Goal: Task Accomplishment & Management: Manage account settings

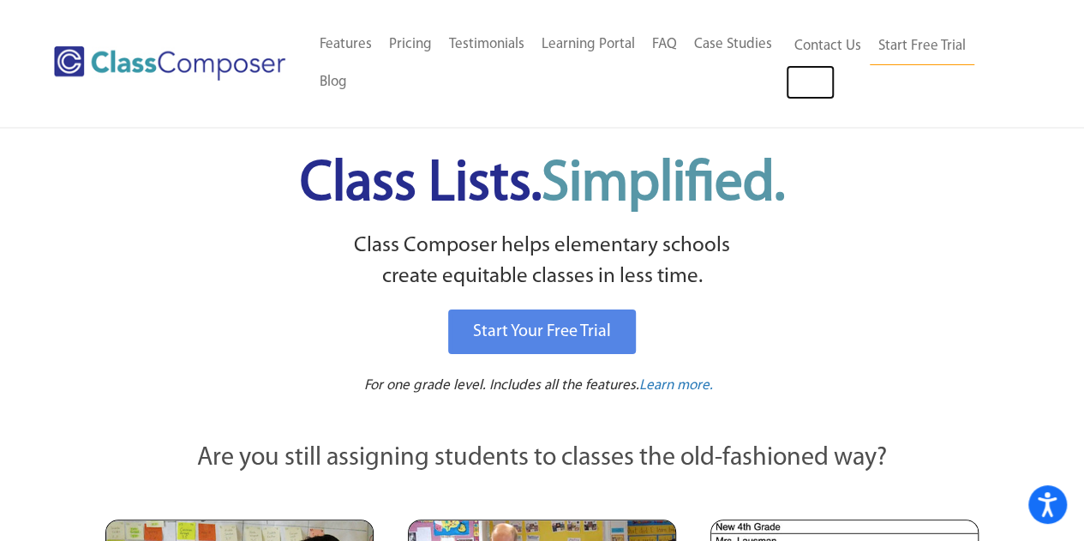
click at [817, 85] on link "Log In" at bounding box center [810, 82] width 49 height 34
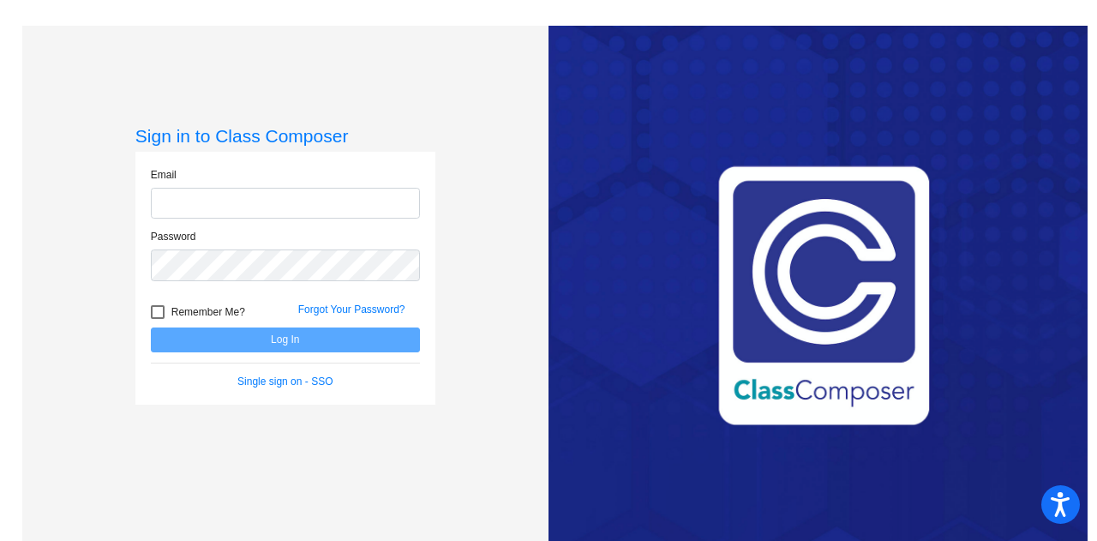
type input "lyoung1@weatherfordisd.com"
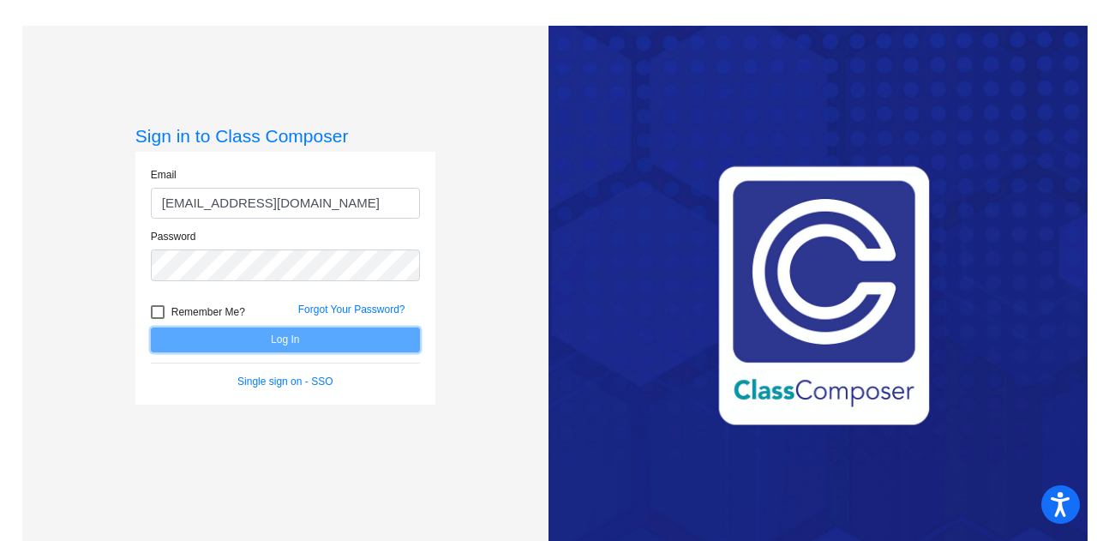
click at [391, 344] on button "Log In" at bounding box center [285, 339] width 269 height 25
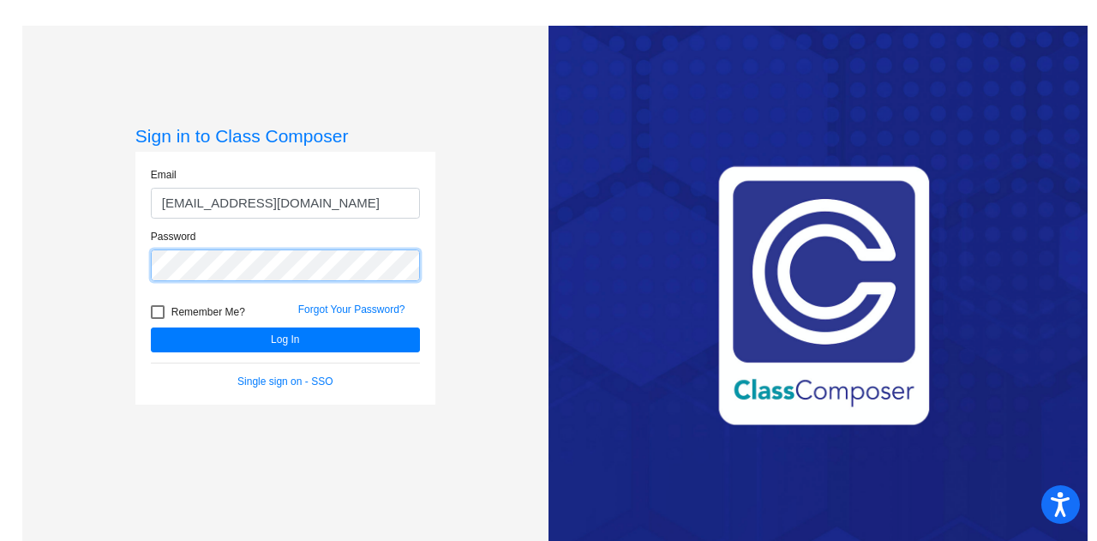
click at [142, 270] on div "Password" at bounding box center [285, 260] width 295 height 63
click at [151, 327] on button "Log In" at bounding box center [285, 339] width 269 height 25
click at [121, 296] on div "Sign in to Class Composer Email lyoung1@weatherfordisd.com Password Remember Me…" at bounding box center [285, 296] width 526 height 541
click at [338, 309] on link "Forgot Your Password?" at bounding box center [351, 309] width 107 height 12
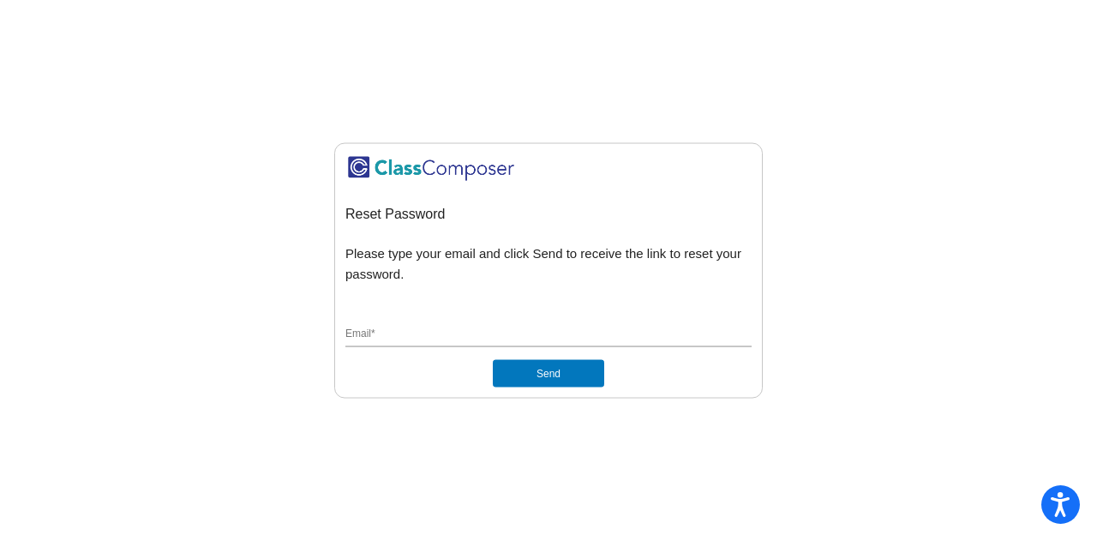
click at [464, 339] on input "Email *" at bounding box center [548, 334] width 406 height 15
type input "[EMAIL_ADDRESS][DOMAIN_NAME]"
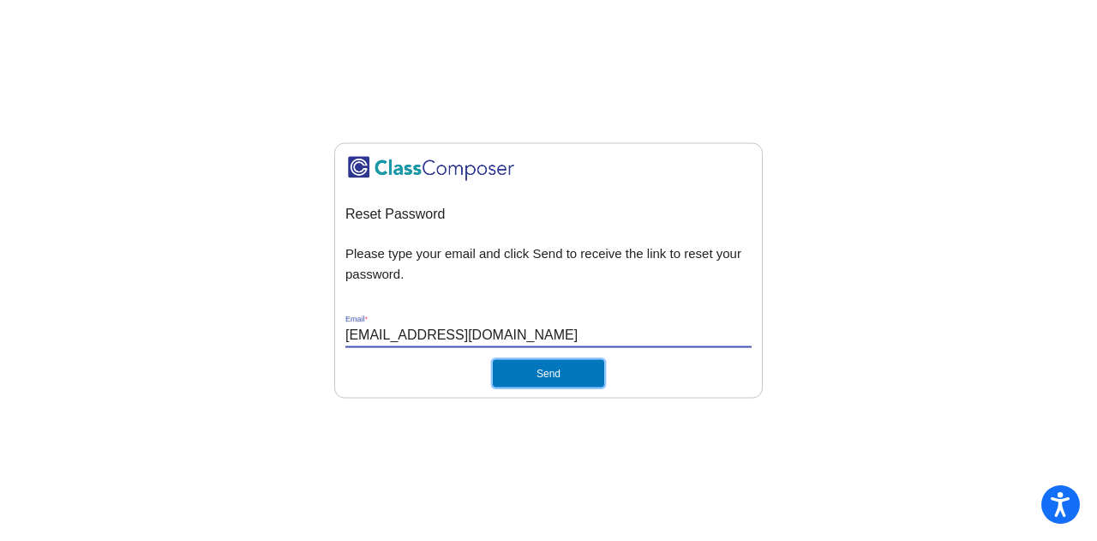
click at [536, 378] on button "Send" at bounding box center [548, 373] width 111 height 27
click at [552, 369] on button "Send" at bounding box center [548, 373] width 111 height 27
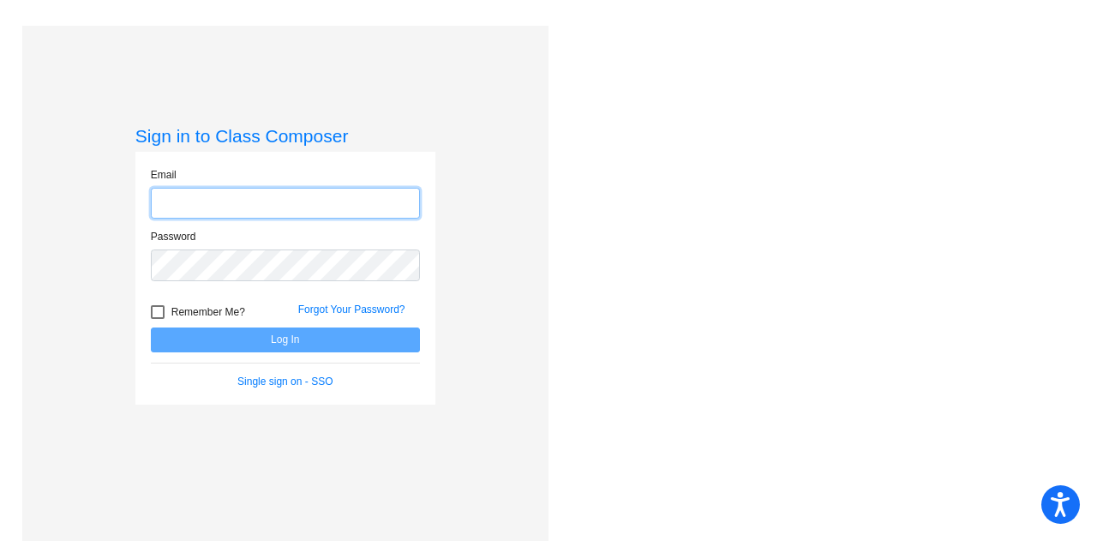
type input "[EMAIL_ADDRESS][DOMAIN_NAME]"
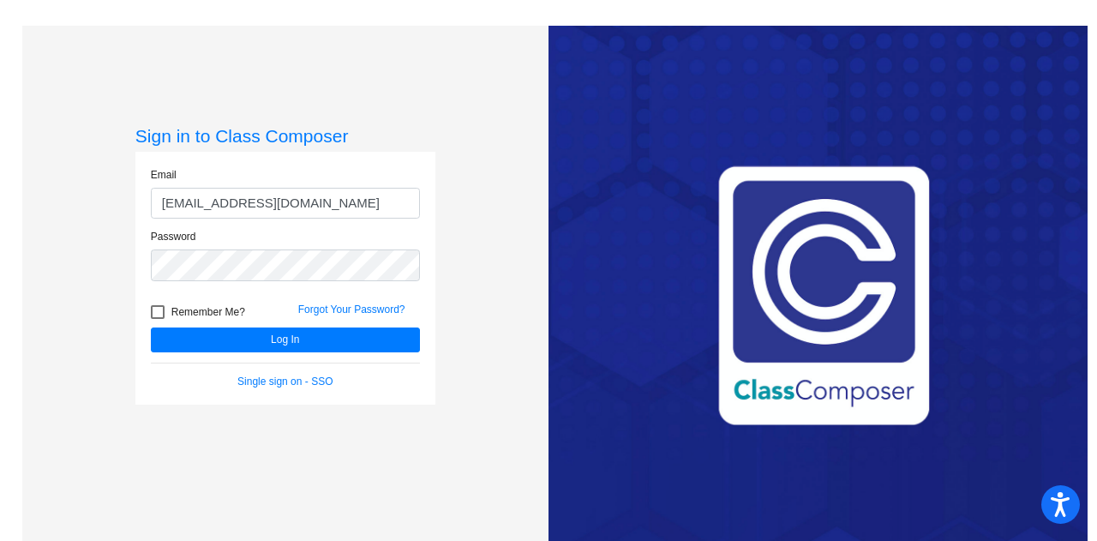
click at [288, 375] on link "Single sign on - SSO" at bounding box center [284, 381] width 95 height 12
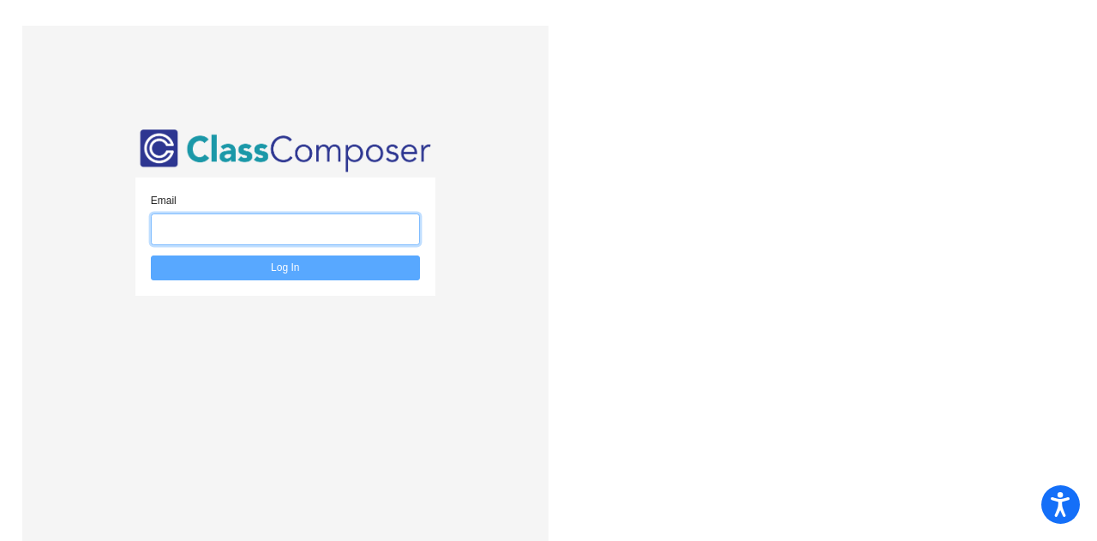
click at [278, 236] on input "email" at bounding box center [285, 229] width 269 height 32
type input "[EMAIL_ADDRESS][DOMAIN_NAME]"
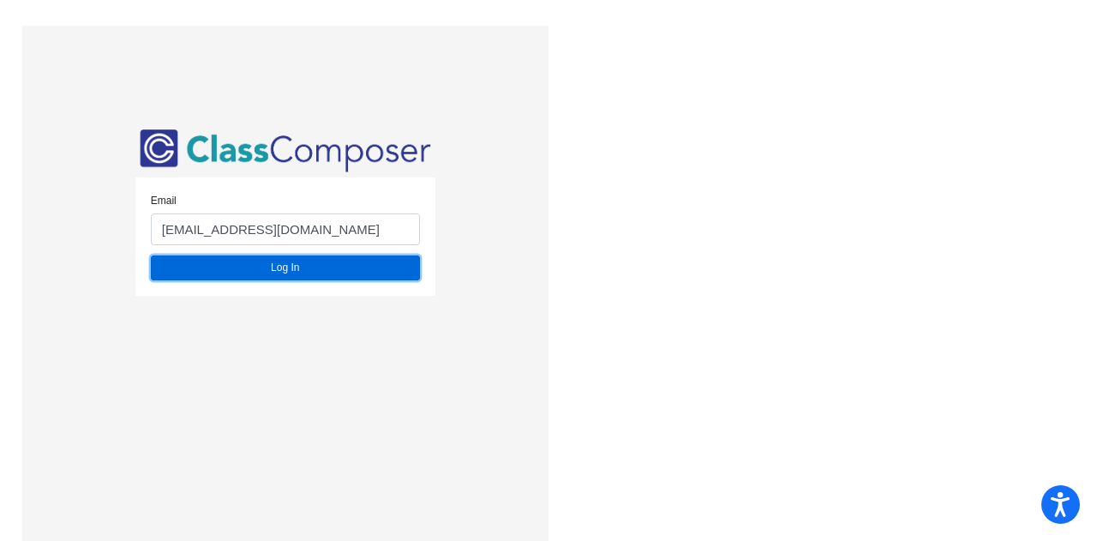
click at [288, 261] on button "Log In" at bounding box center [285, 267] width 269 height 25
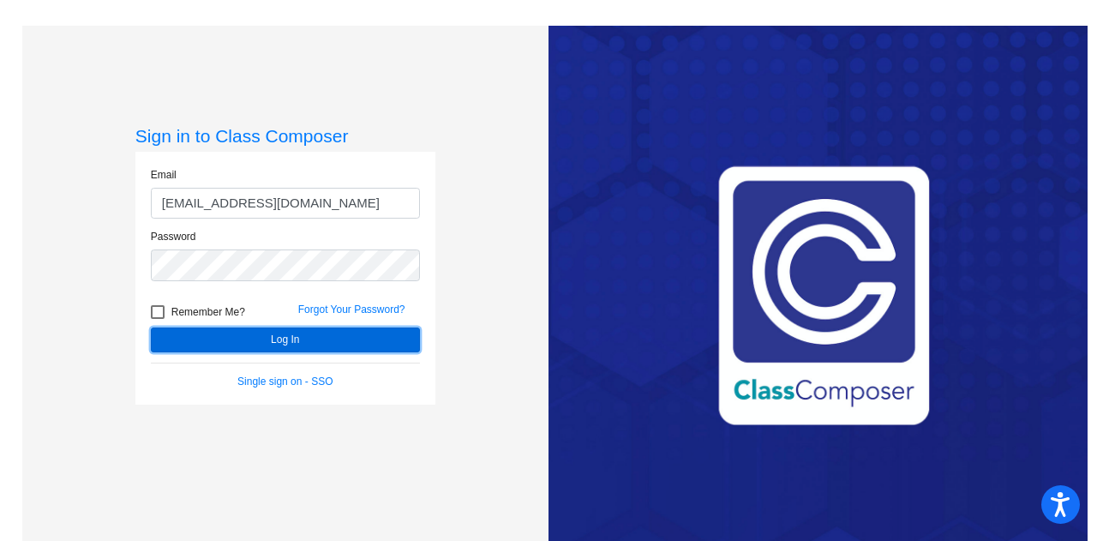
click at [288, 341] on button "Log In" at bounding box center [285, 339] width 269 height 25
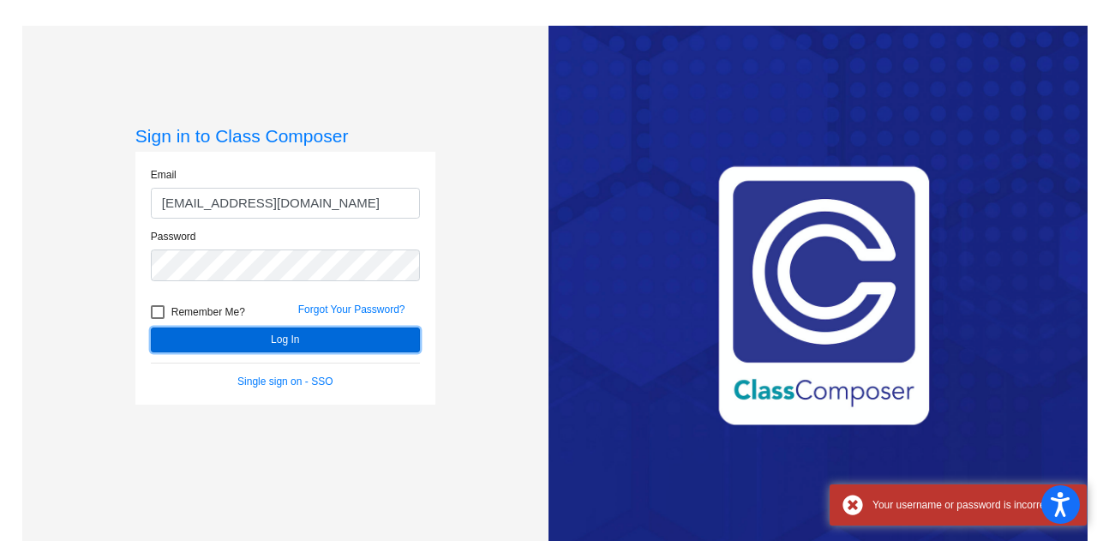
click at [288, 341] on button "Log In" at bounding box center [285, 339] width 269 height 25
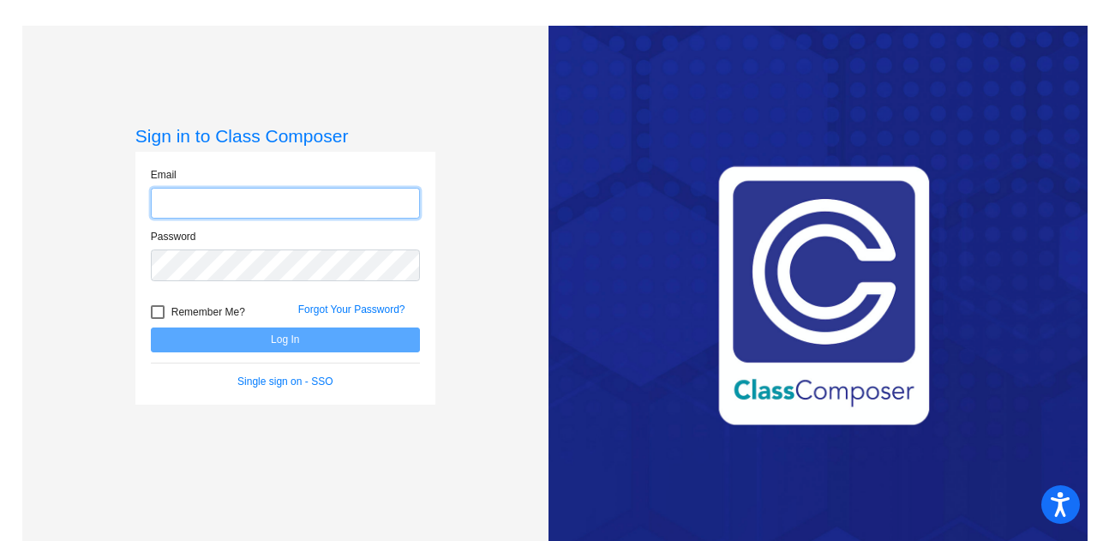
click at [320, 212] on input "email" at bounding box center [285, 204] width 269 height 32
type input "[EMAIL_ADDRESS][DOMAIN_NAME]"
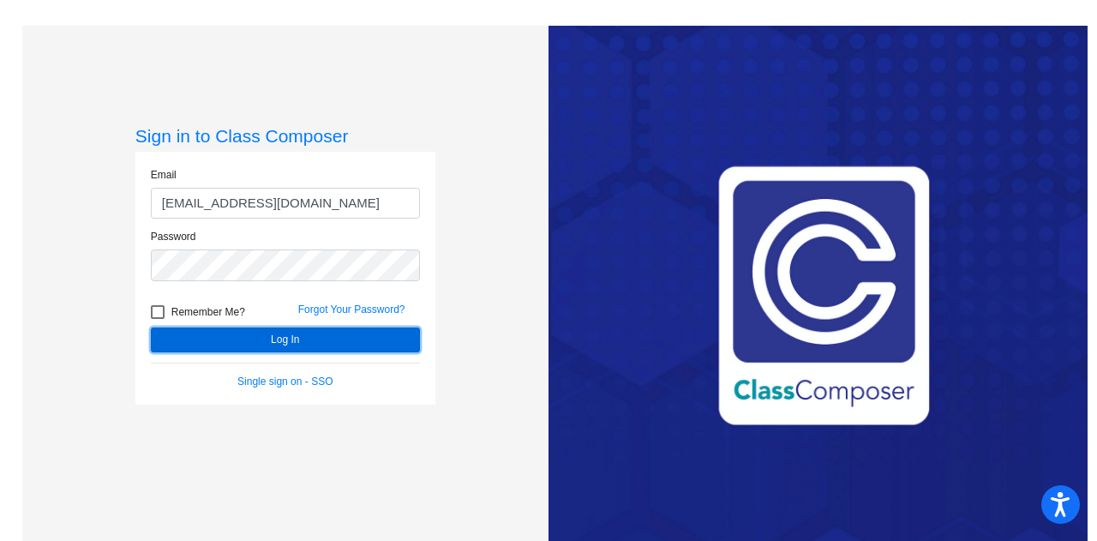
click at [308, 341] on button "Log In" at bounding box center [285, 339] width 269 height 25
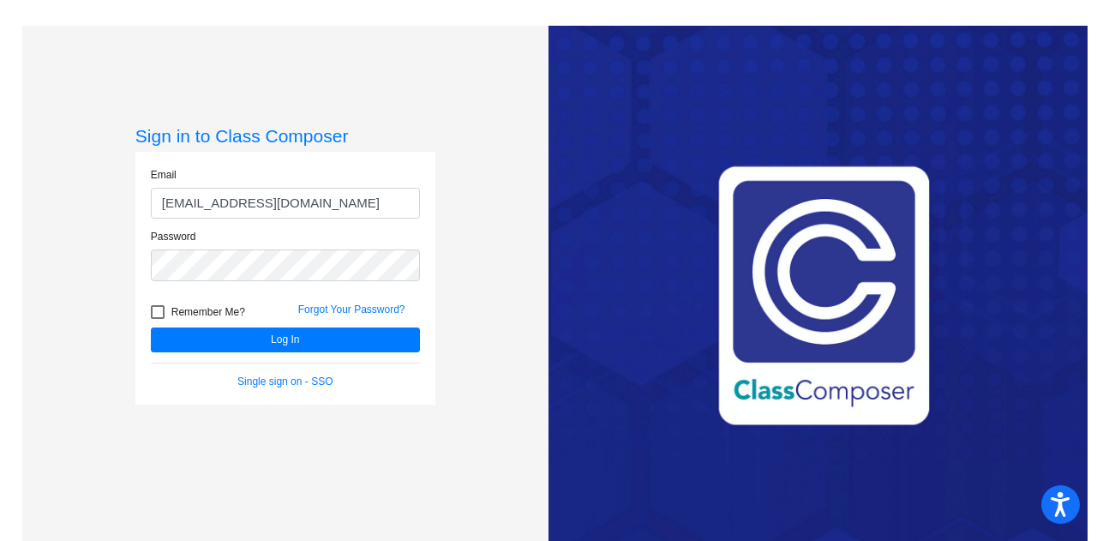
click at [314, 382] on link "Single sign on - SSO" at bounding box center [284, 381] width 95 height 12
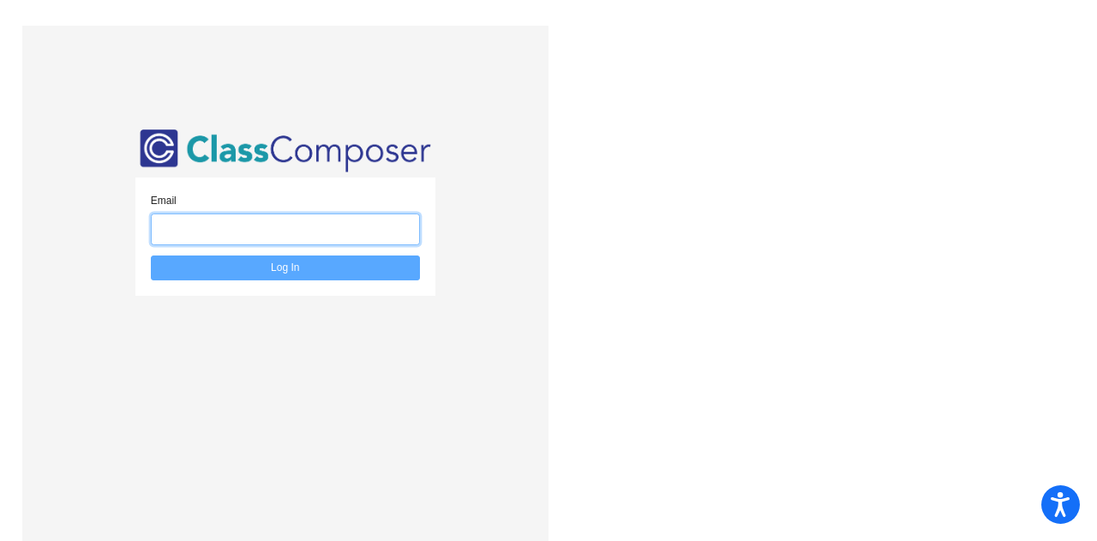
click at [315, 228] on input "email" at bounding box center [285, 229] width 269 height 32
type input "lyoung1@weatherfordisd.com"
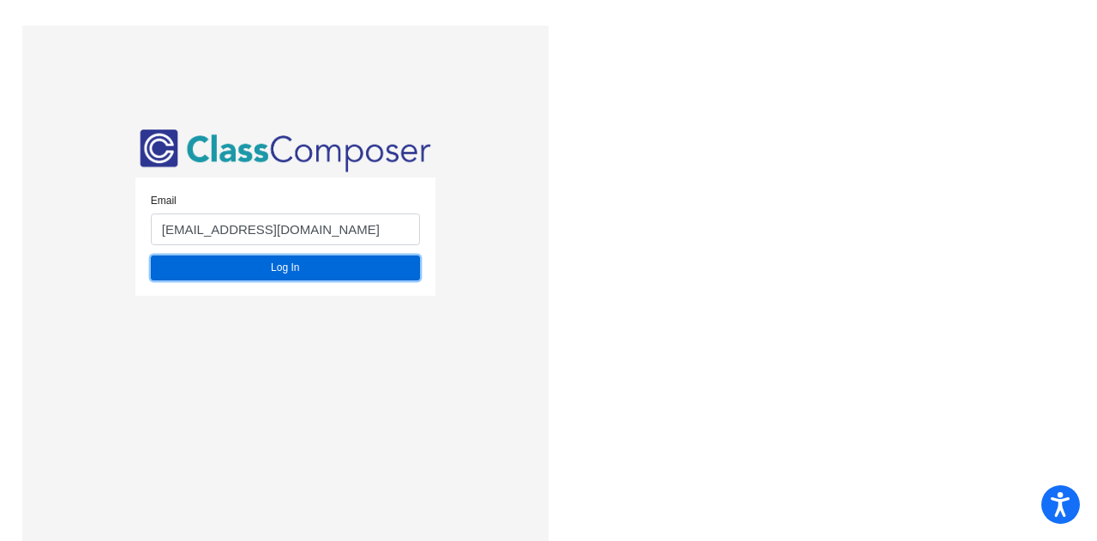
click at [319, 273] on button "Log In" at bounding box center [285, 267] width 269 height 25
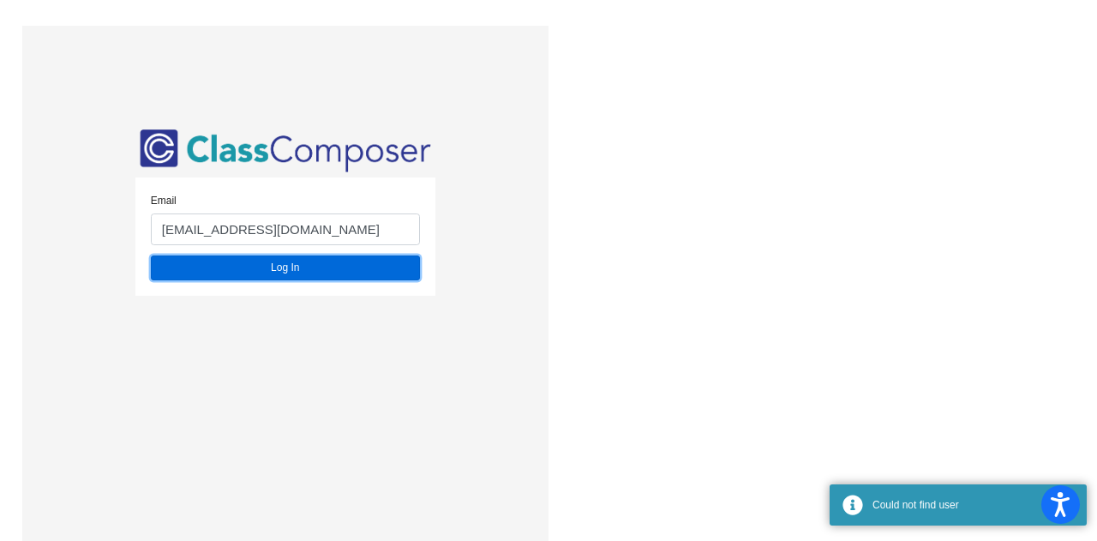
scroll to position [26, 0]
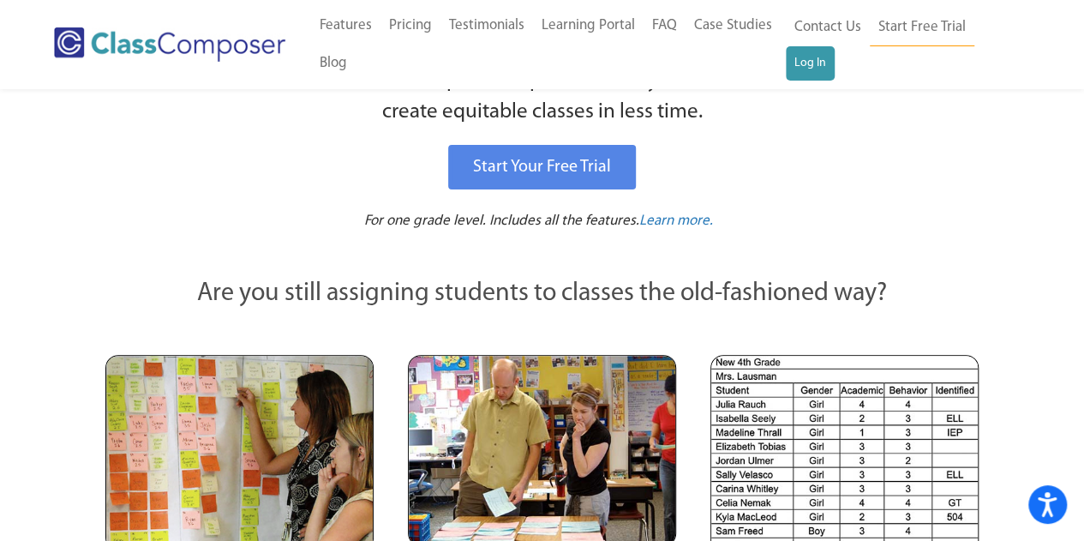
scroll to position [185, 0]
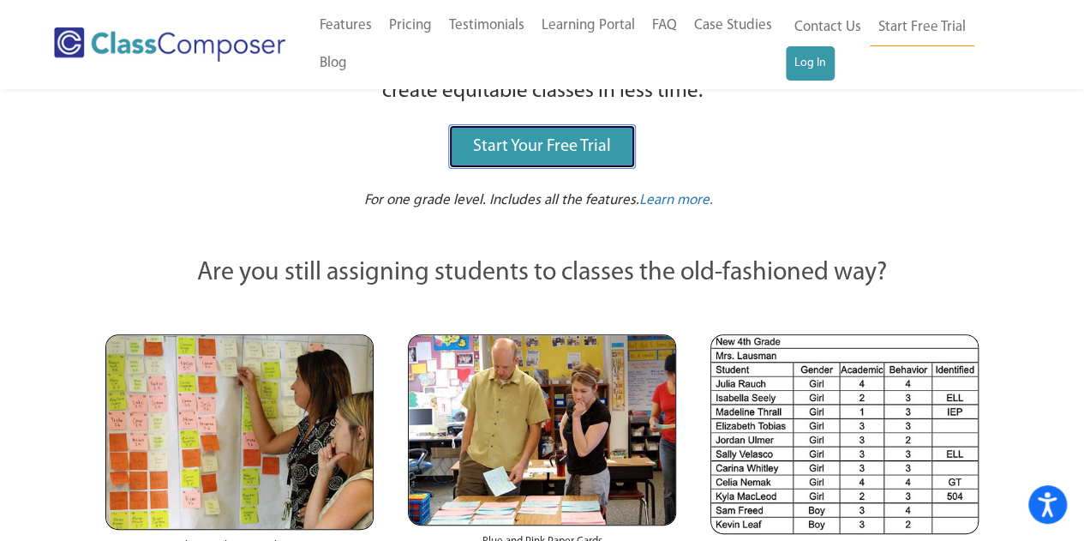
click at [601, 141] on span "Start Your Free Trial" at bounding box center [542, 146] width 138 height 17
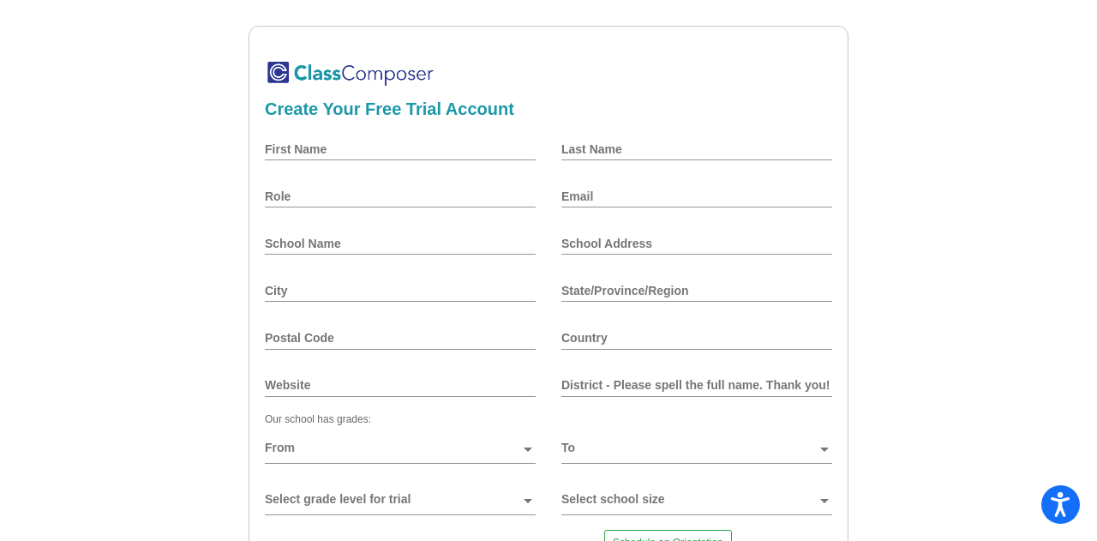
click at [500, 148] on input "First Name" at bounding box center [400, 149] width 271 height 14
type input "l"
type input "Lindsey"
click at [603, 151] on input "Last Name" at bounding box center [696, 149] width 271 height 14
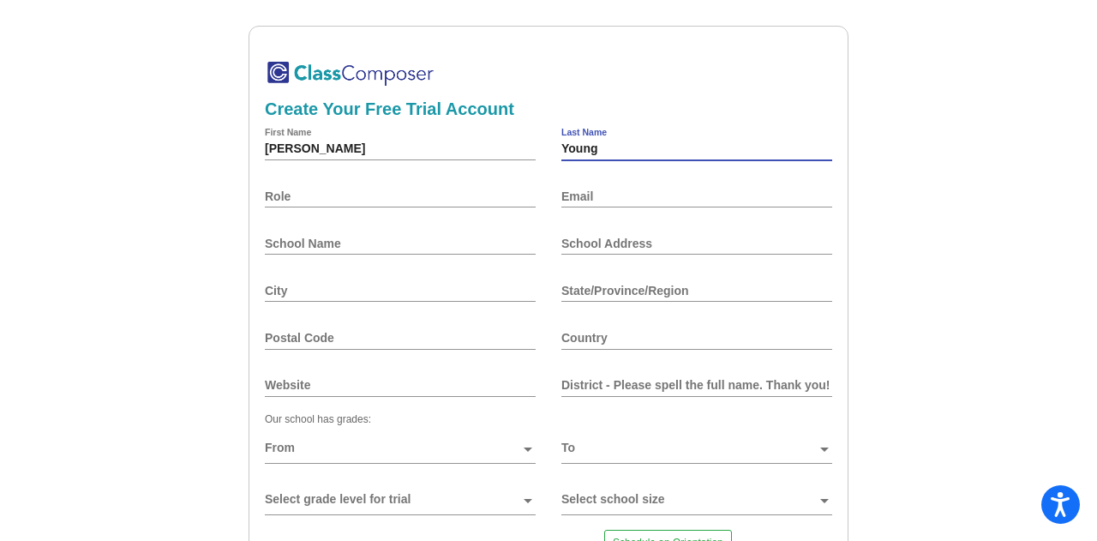
type input "Young"
click at [507, 192] on input "Role" at bounding box center [400, 196] width 271 height 14
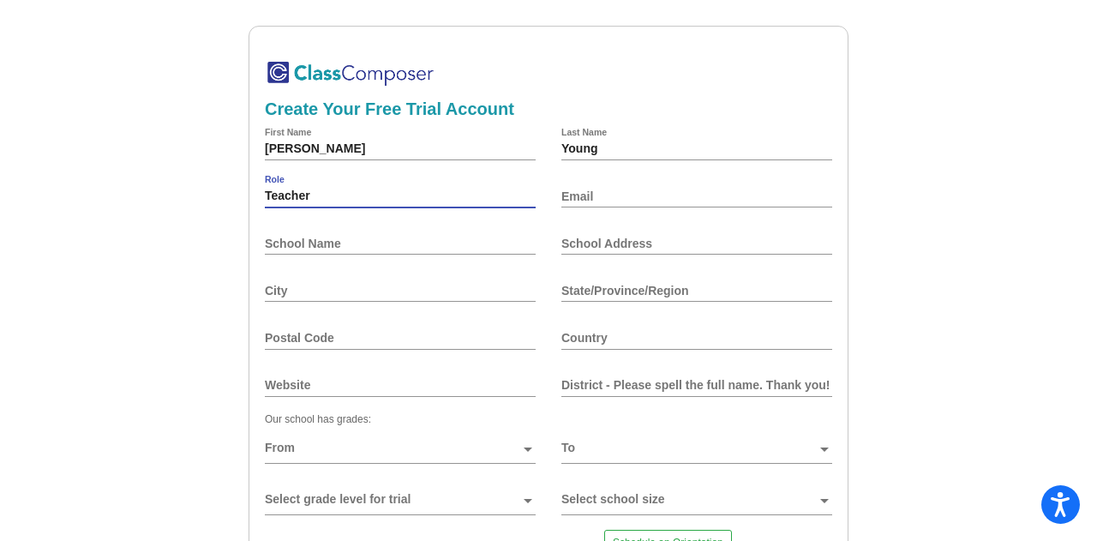
type input "Teacher"
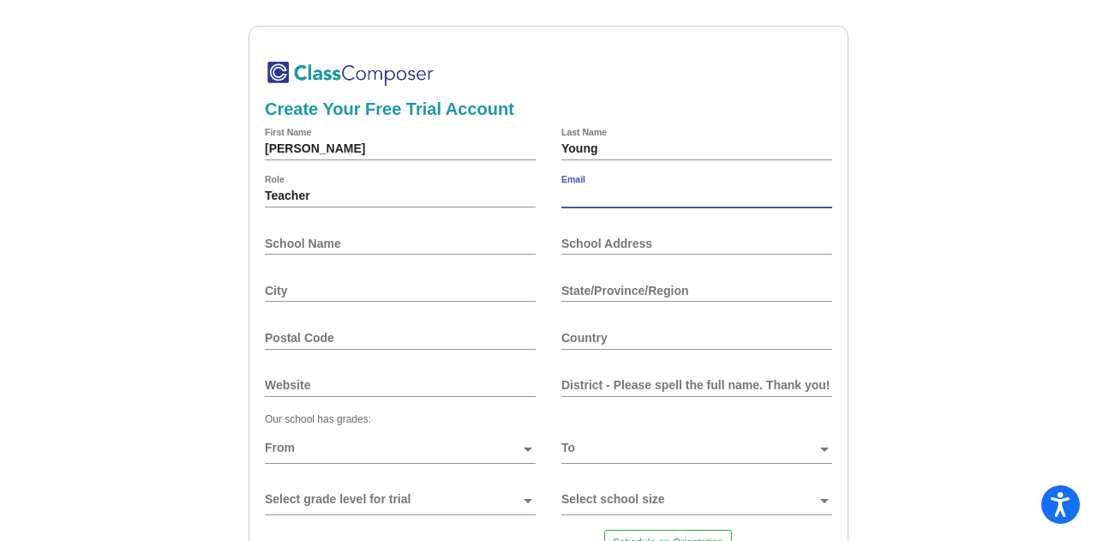
click at [585, 200] on input "Email" at bounding box center [696, 196] width 271 height 14
type input "[EMAIL_ADDRESS][DOMAIN_NAME]"
click at [511, 252] on div "School Name" at bounding box center [400, 243] width 271 height 41
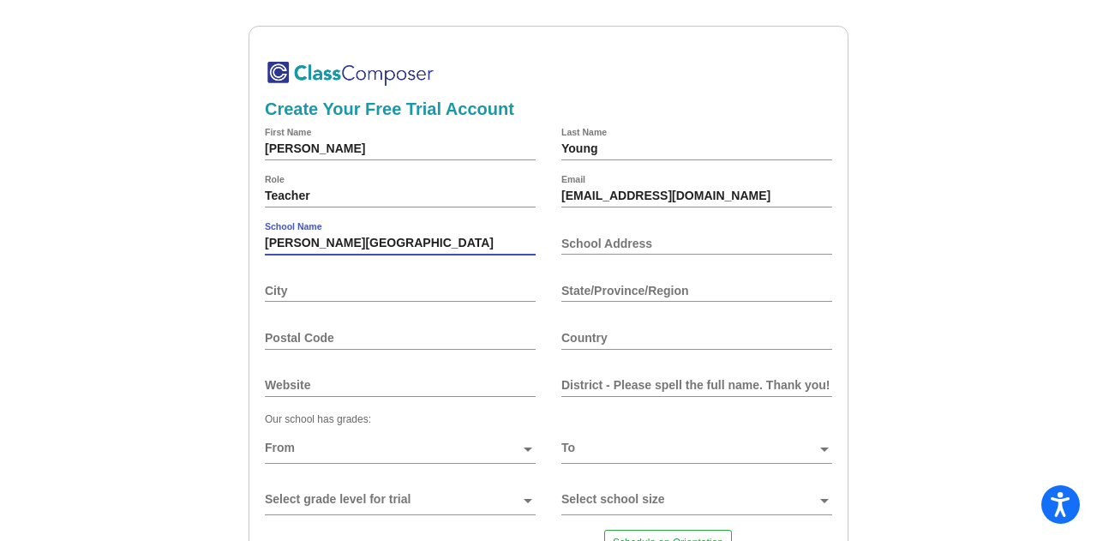
type input "Crockett Elementary School"
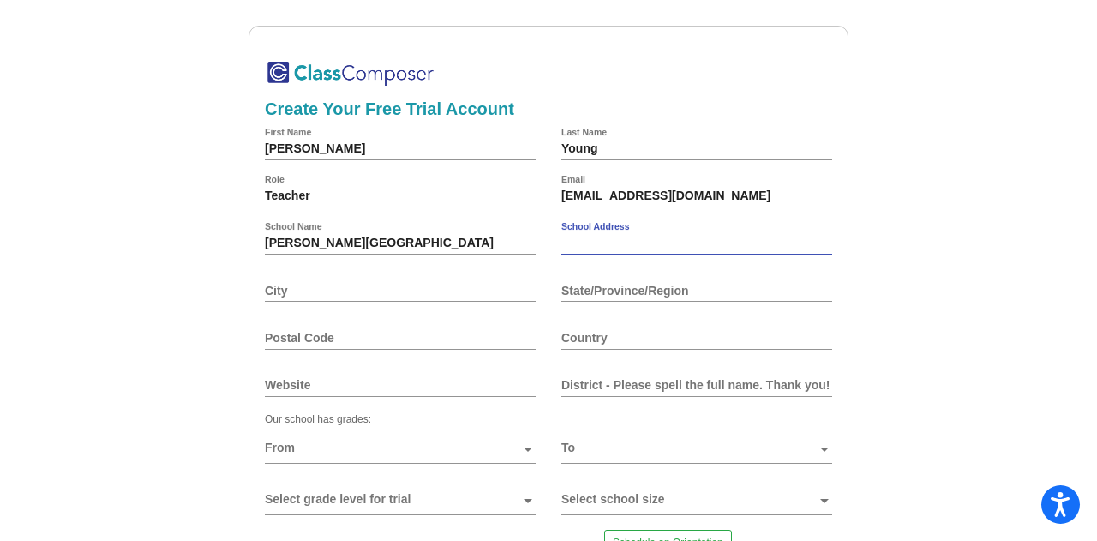
click at [589, 249] on input "School Address" at bounding box center [696, 243] width 271 height 14
type input "1015 Jameson Street"
click at [504, 287] on input "City" at bounding box center [400, 291] width 271 height 14
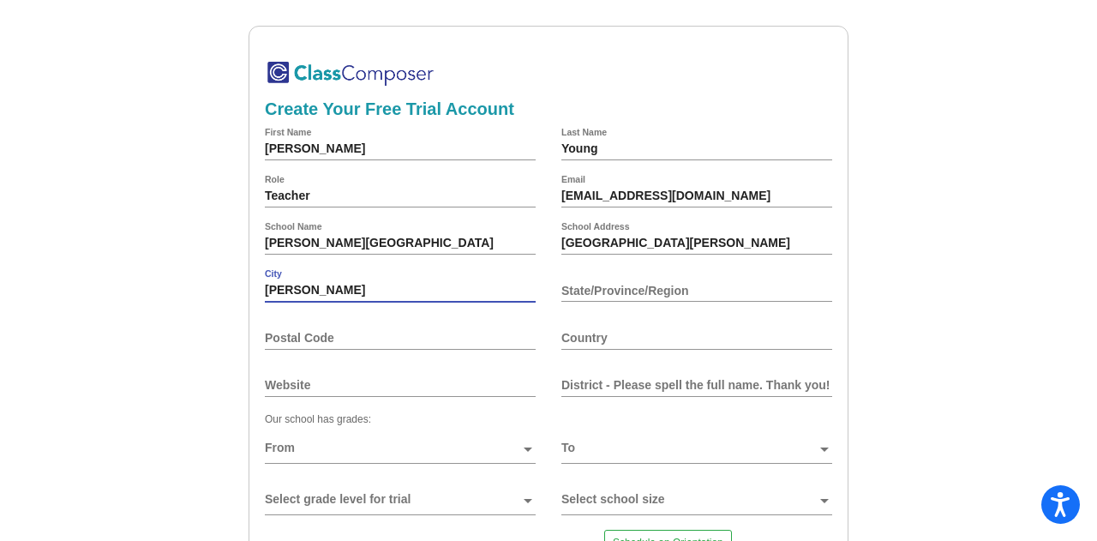
type input "Weatherford"
click at [572, 290] on input "State/Province/Region" at bounding box center [696, 291] width 271 height 14
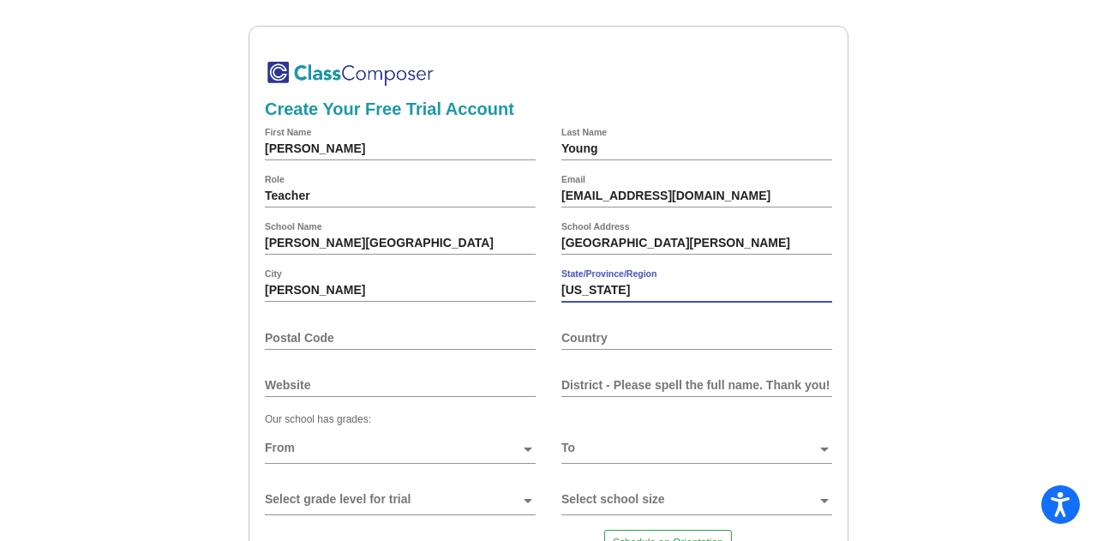
type input "Texas"
click at [488, 333] on input "Postal Code" at bounding box center [400, 338] width 271 height 14
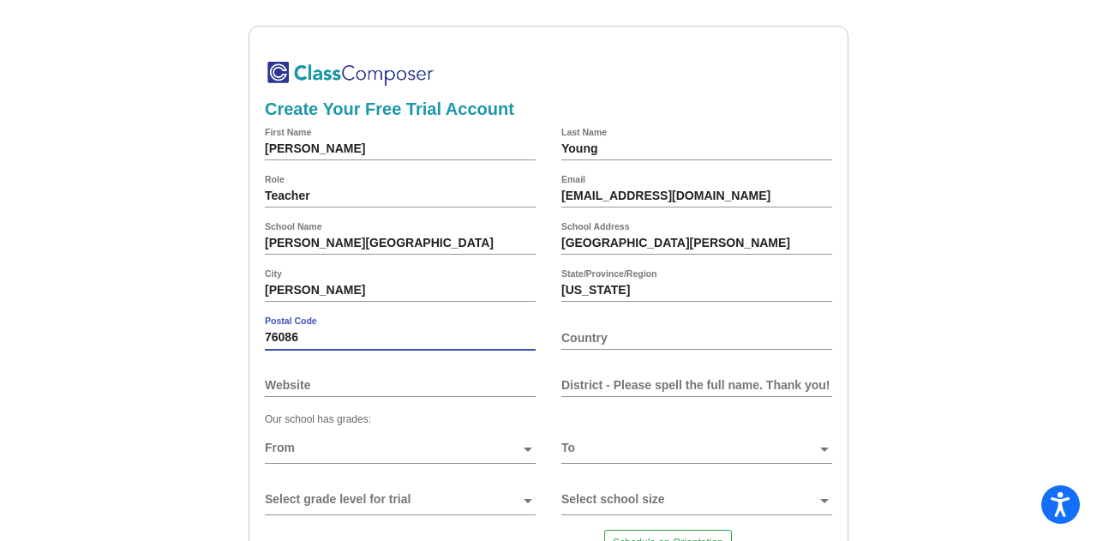
type input "76086"
click at [571, 338] on input "Country" at bounding box center [696, 338] width 271 height 14
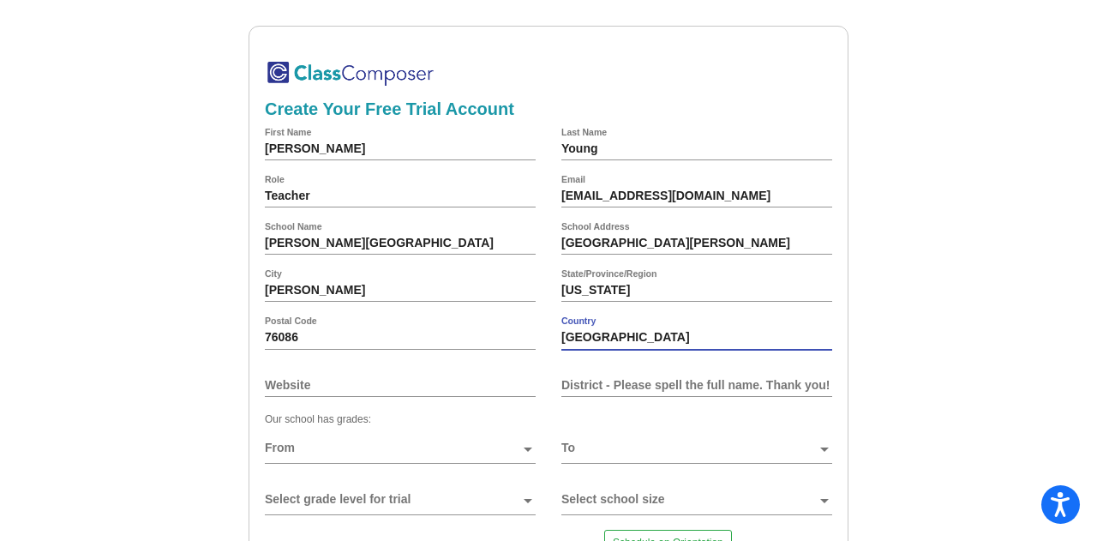
type input "United States"
click at [463, 388] on input "Website" at bounding box center [400, 385] width 271 height 14
drag, startPoint x: 463, startPoint y: 388, endPoint x: 475, endPoint y: 381, distance: 13.8
click at [475, 381] on input "Website" at bounding box center [400, 385] width 271 height 14
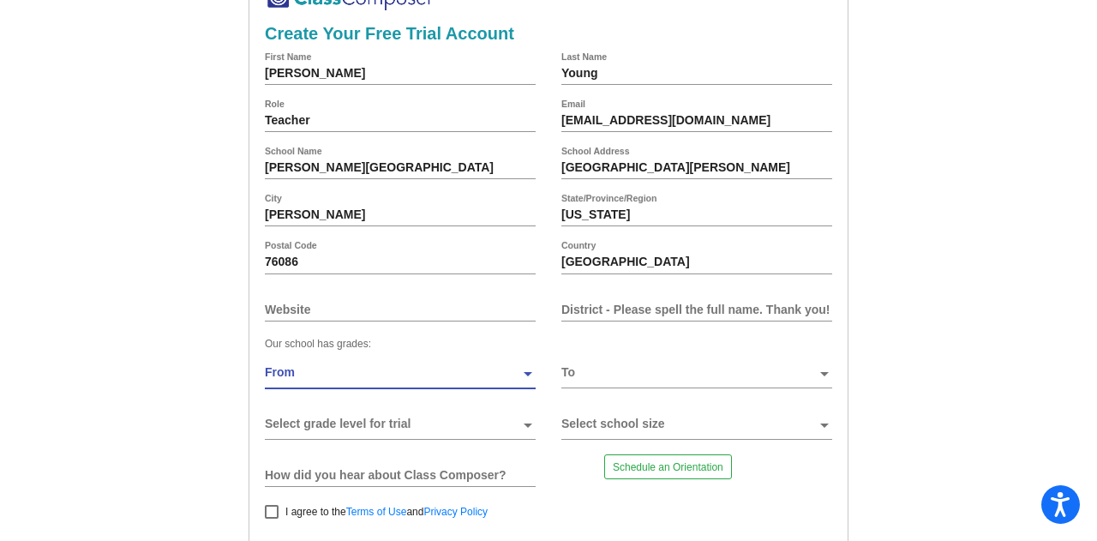
drag, startPoint x: 478, startPoint y: 374, endPoint x: 526, endPoint y: 377, distance: 48.0
click at [526, 376] on div at bounding box center [527, 374] width 9 height 4
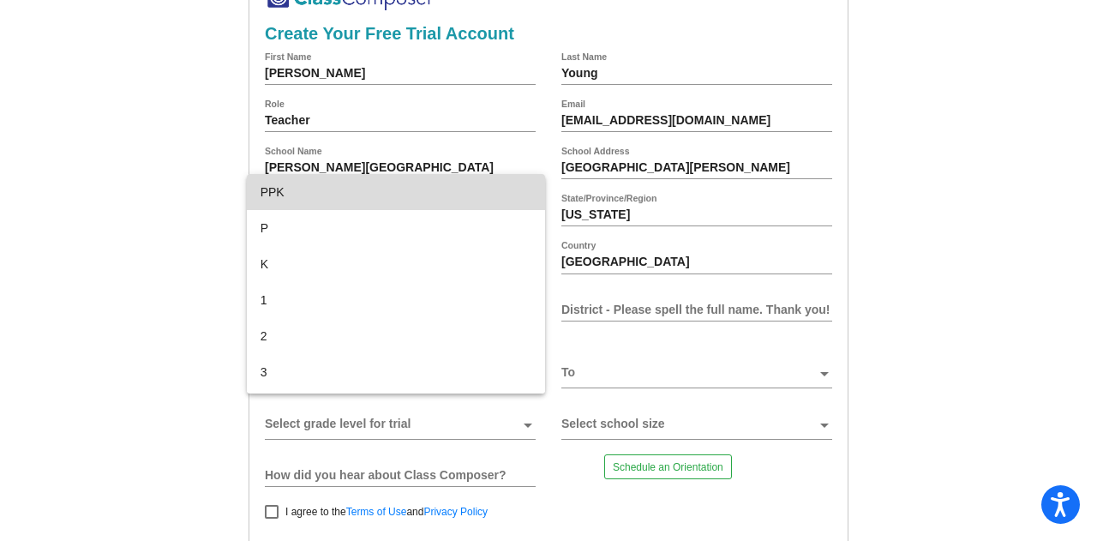
click at [473, 193] on span "PPK" at bounding box center [395, 192] width 271 height 36
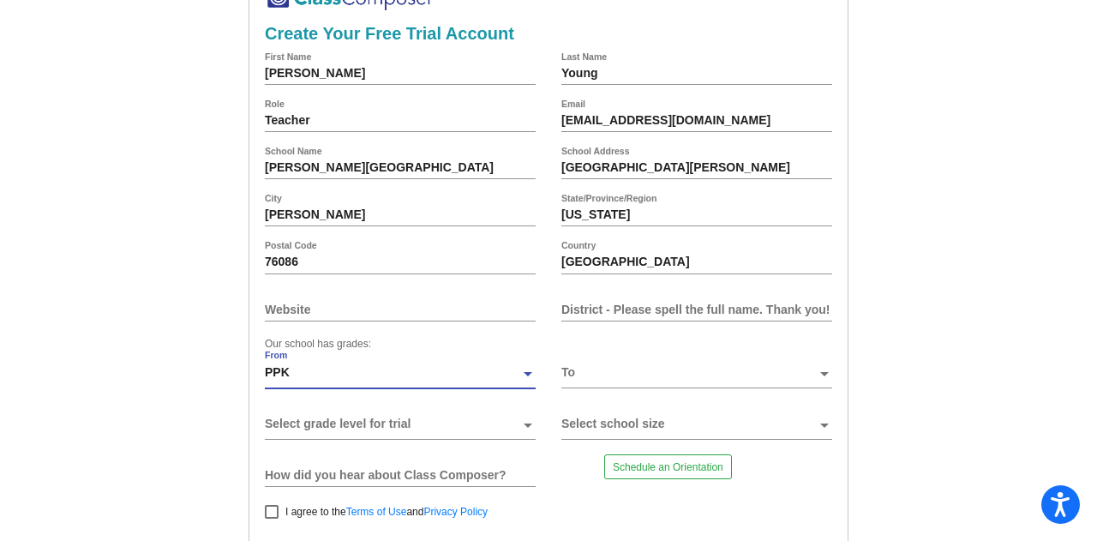
click at [612, 383] on div at bounding box center [688, 379] width 255 height 26
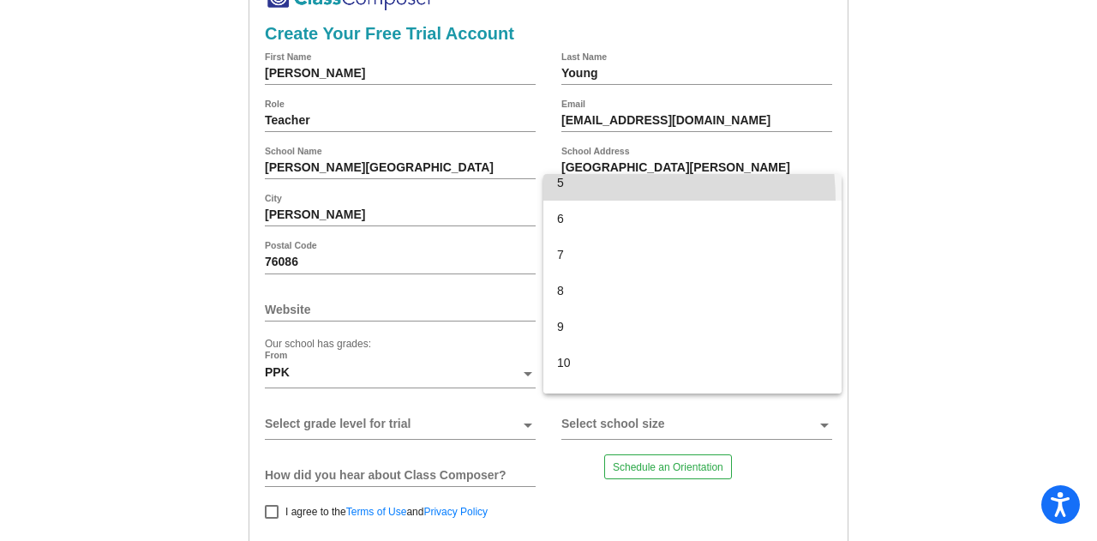
click at [595, 200] on span "5" at bounding box center [692, 183] width 271 height 36
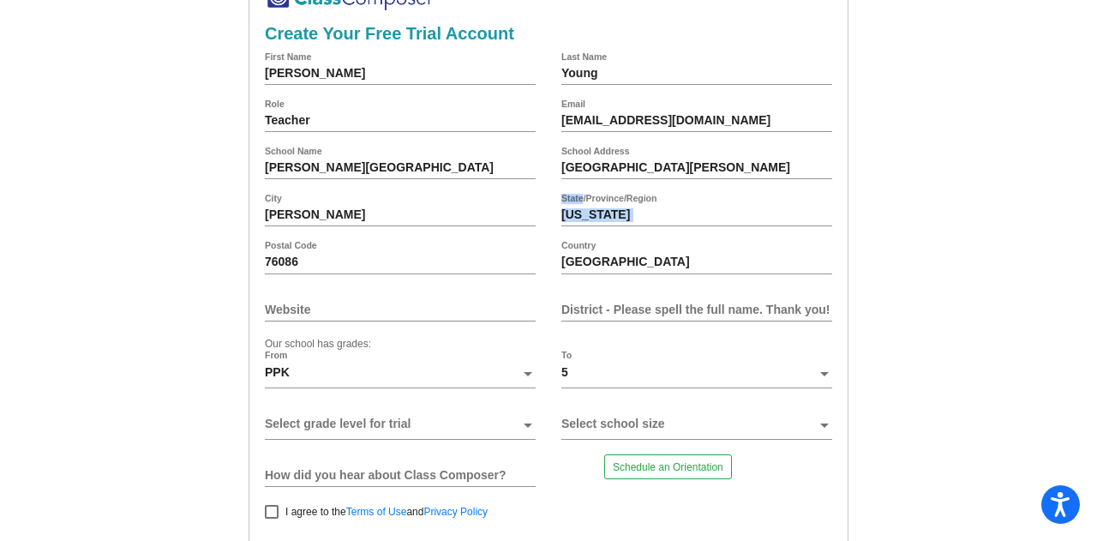
click at [595, 200] on div "Texas State/Province/Region" at bounding box center [696, 214] width 271 height 41
click at [565, 429] on span at bounding box center [688, 424] width 255 height 14
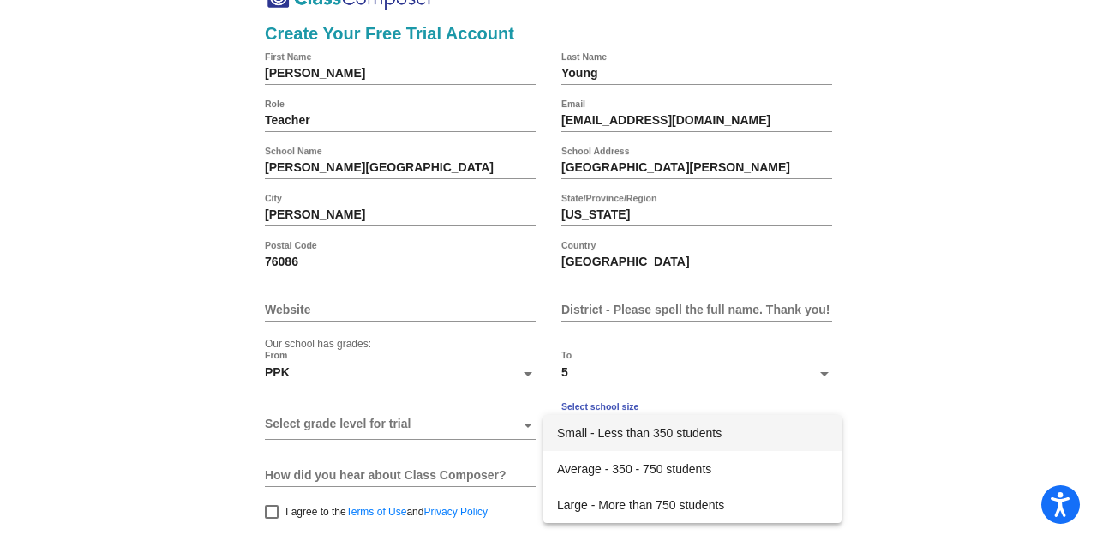
click at [644, 438] on span "Small - Less than 350 students" at bounding box center [692, 433] width 271 height 36
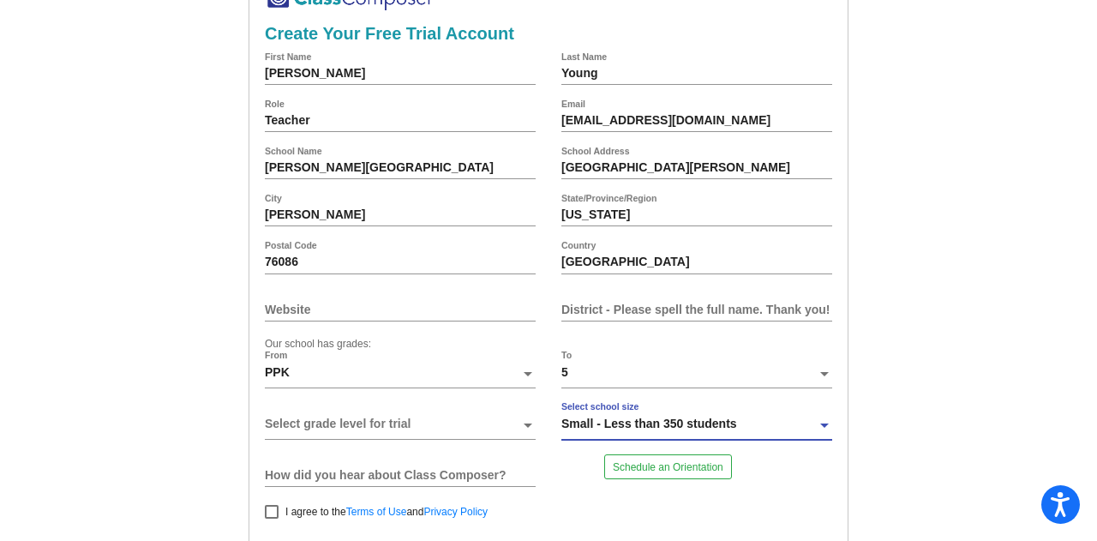
click at [440, 428] on span at bounding box center [392, 424] width 255 height 14
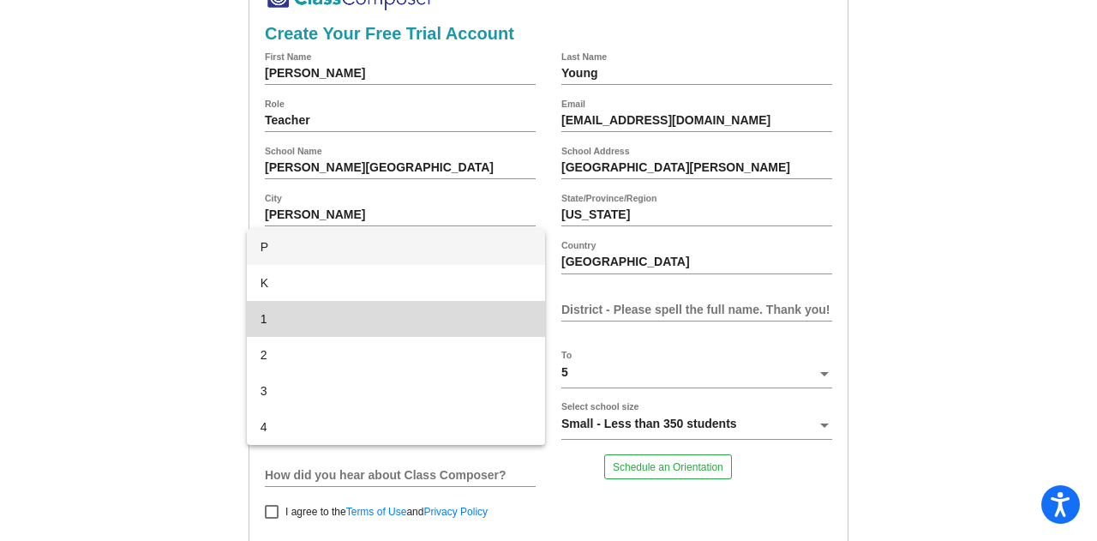
click at [434, 317] on span "1" at bounding box center [395, 319] width 271 height 36
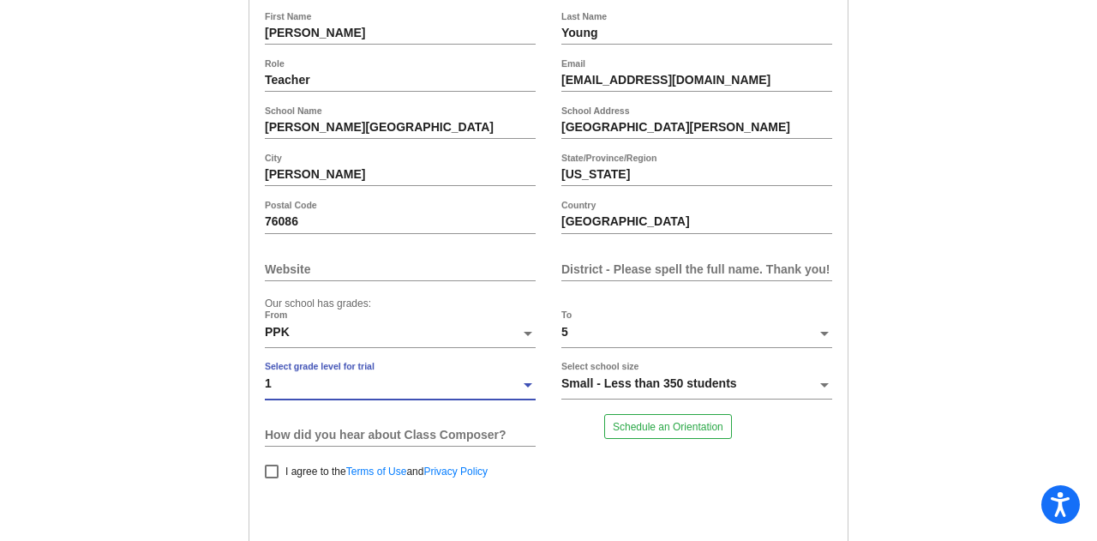
scroll to position [124, 0]
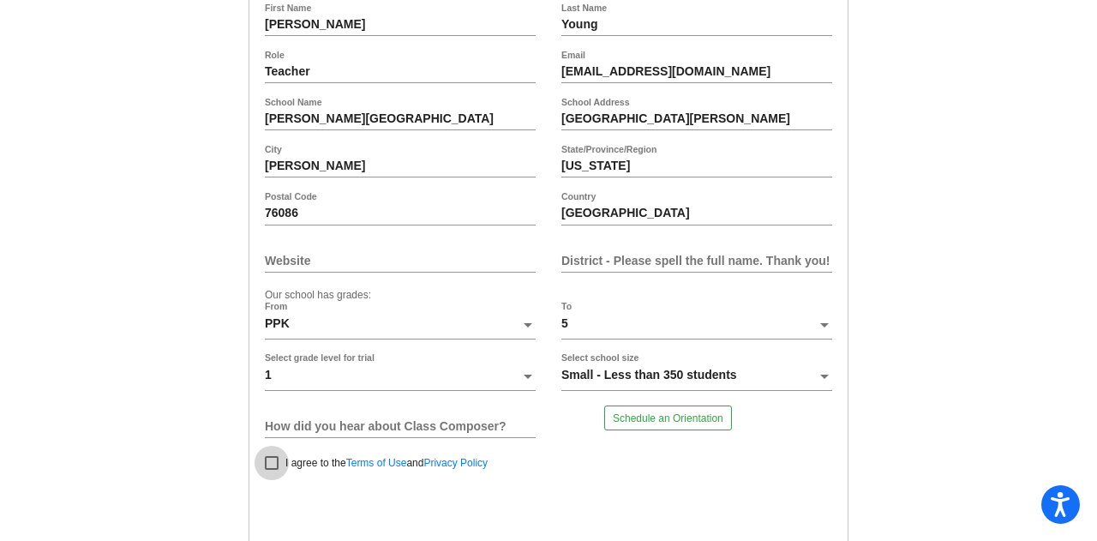
click at [265, 467] on div at bounding box center [272, 463] width 14 height 14
click at [271, 470] on input "I agree to the Terms of Use and Privacy Policy" at bounding box center [271, 470] width 1 height 1
checkbox input "true"
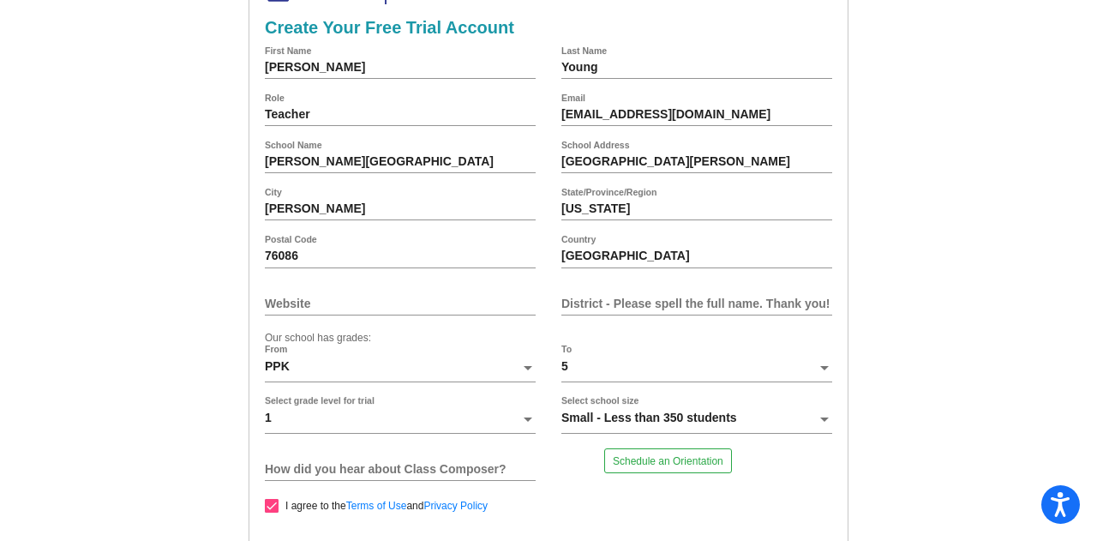
scroll to position [80, 0]
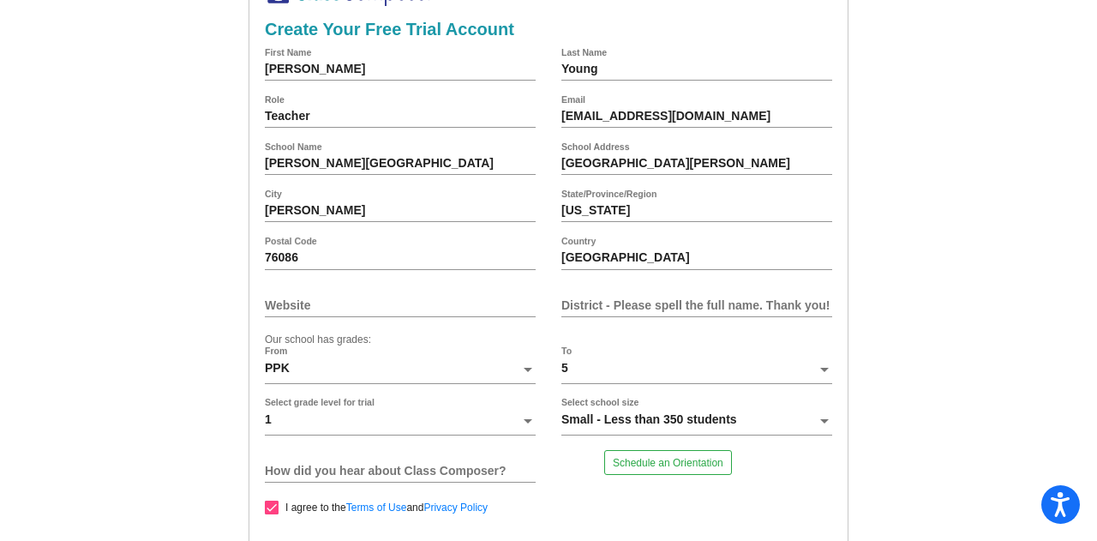
click at [663, 308] on input "District - Please spell the full name. Thank you!" at bounding box center [696, 305] width 271 height 14
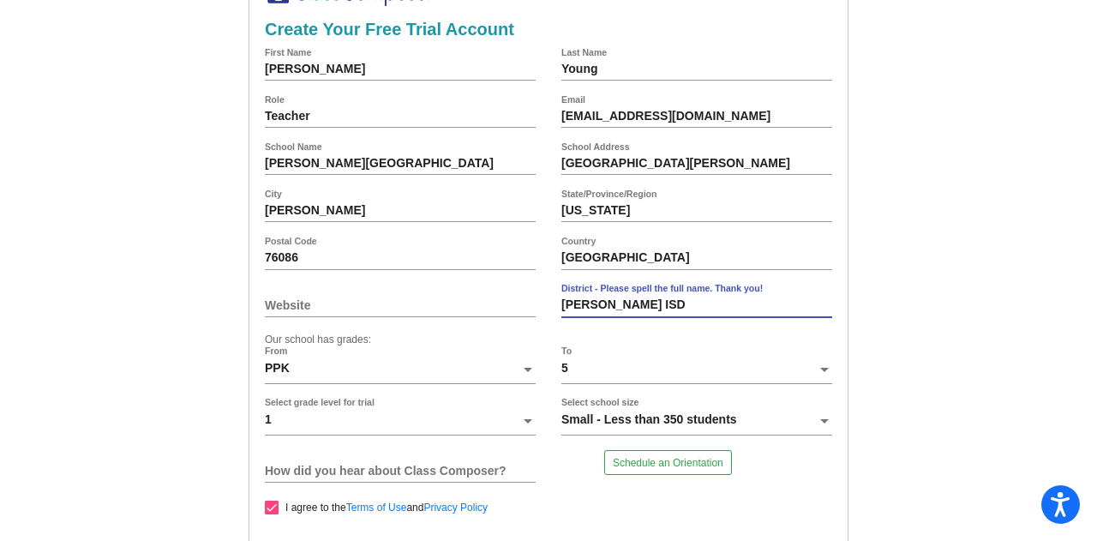
type input "Weatherford ISD"
click at [427, 301] on input "Website" at bounding box center [400, 305] width 271 height 14
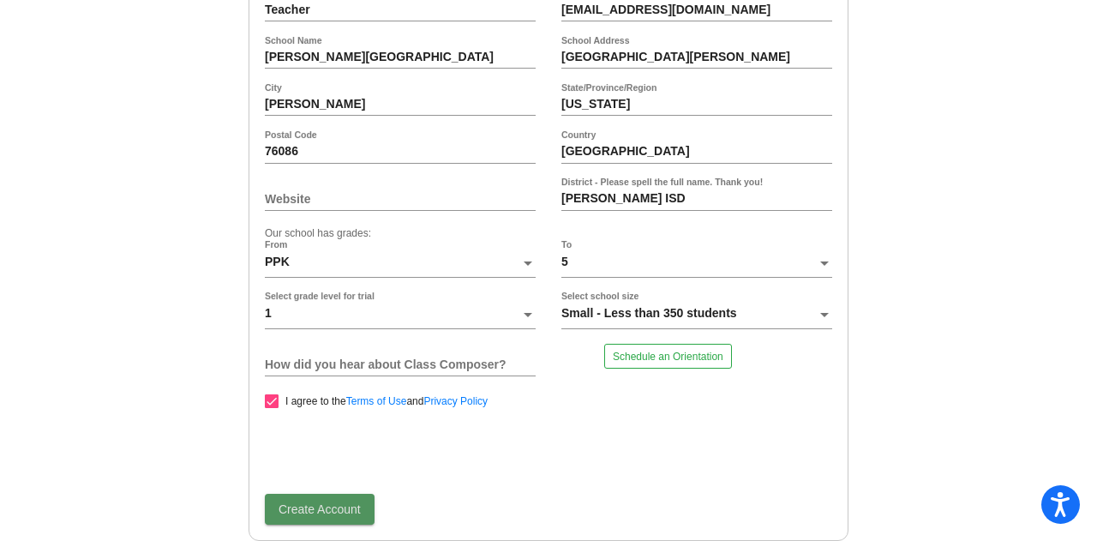
click at [302, 506] on span "Create Account" at bounding box center [319, 509] width 82 height 14
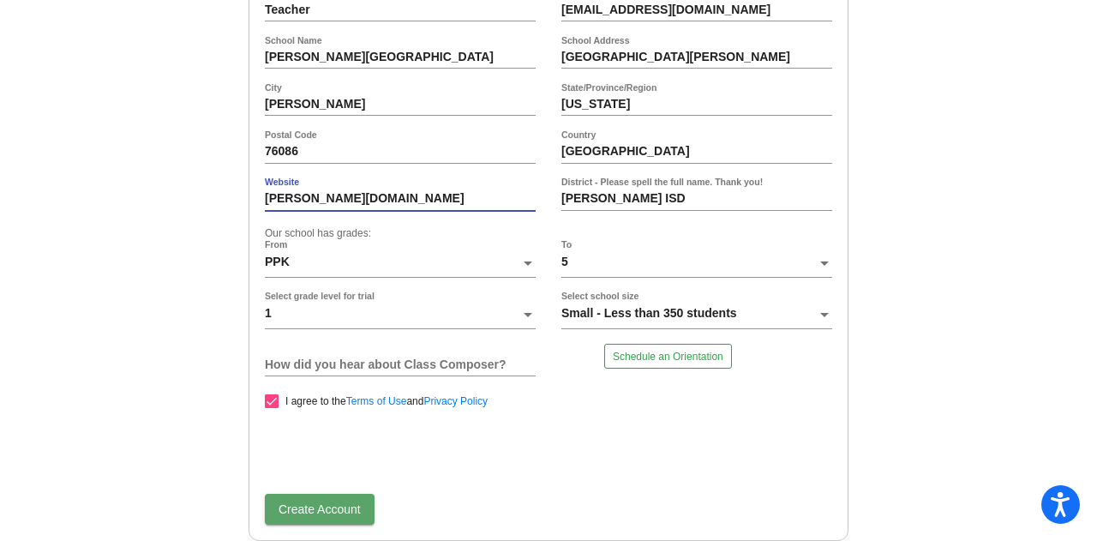
type input "crockett-es.weatherfordisd.com"
click at [322, 491] on form "Lindsey First Name Young Last Name Teacher Role lyoung1@weatherfordisd.com Emai…" at bounding box center [548, 233] width 567 height 583
click at [327, 514] on span "Create Account" at bounding box center [319, 509] width 82 height 14
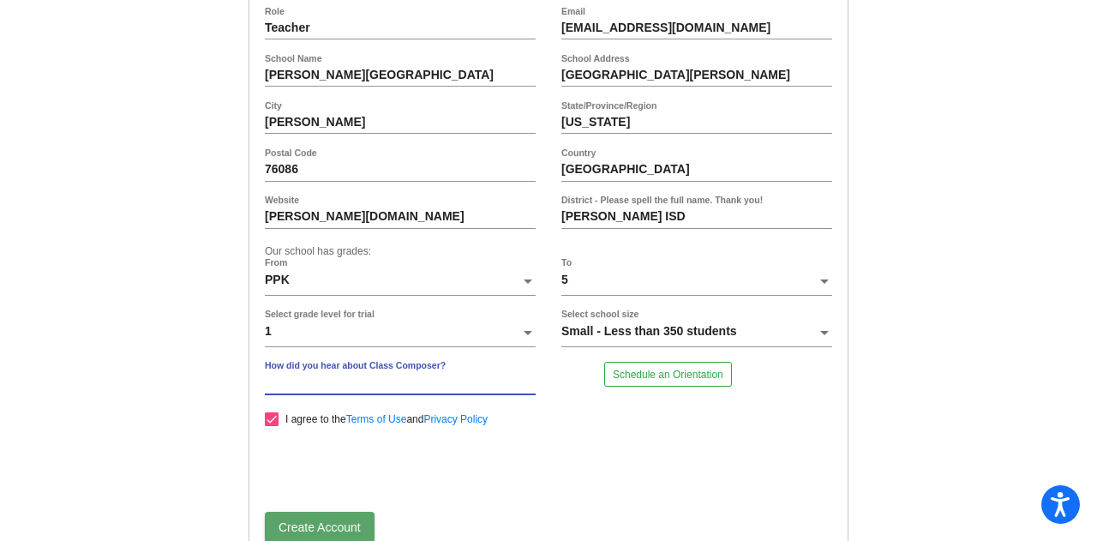
scroll to position [169, 0]
click at [459, 386] on input "How did you hear about Class Composer?" at bounding box center [400, 381] width 271 height 14
type input "Other teachers/admin"
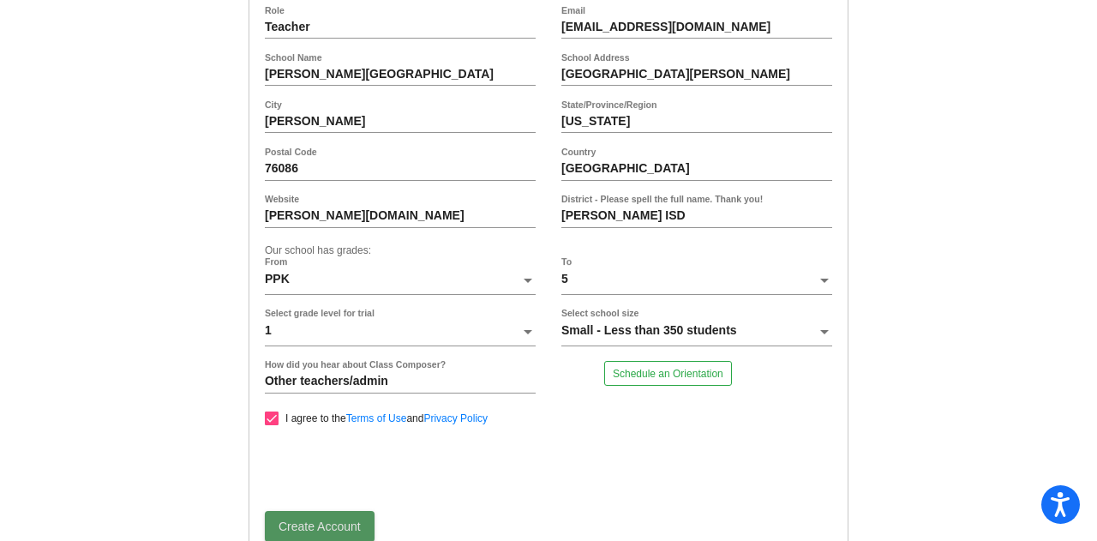
click at [320, 529] on span "Create Account" at bounding box center [319, 526] width 82 height 14
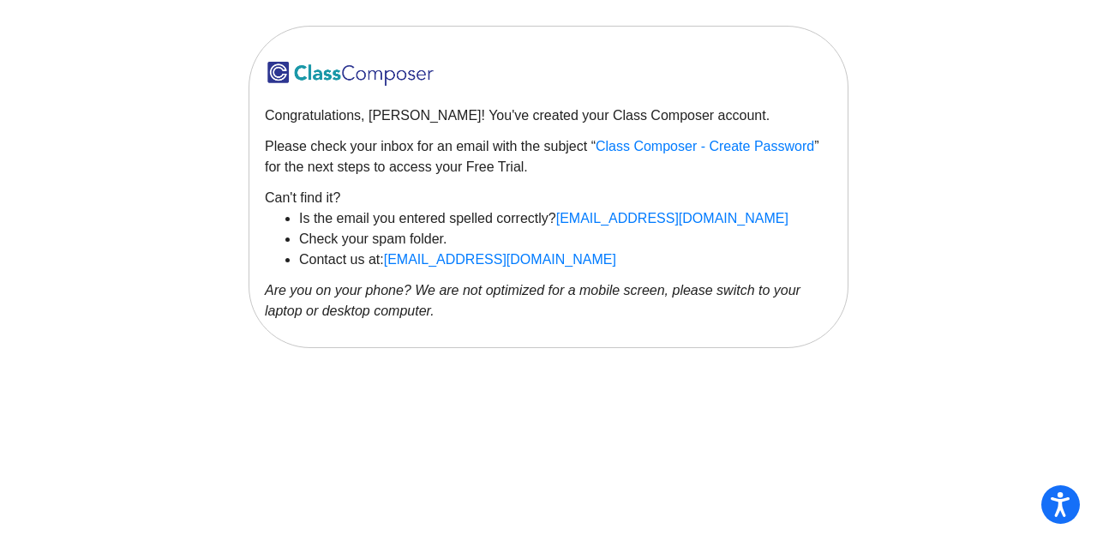
click at [673, 147] on span "Class Composer - Create Password" at bounding box center [704, 146] width 218 height 15
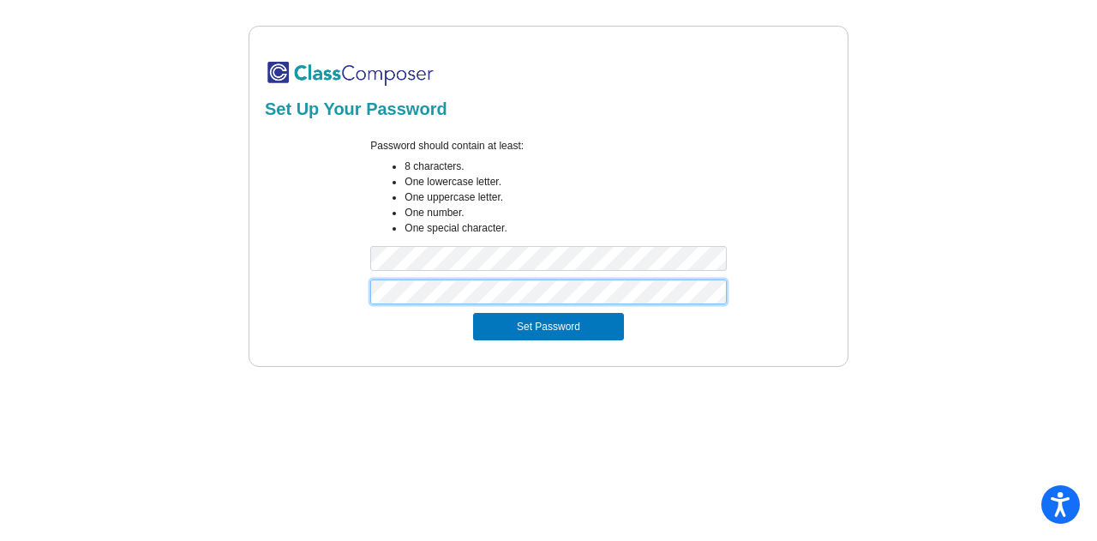
click at [473, 313] on button "Set Password" at bounding box center [548, 326] width 151 height 27
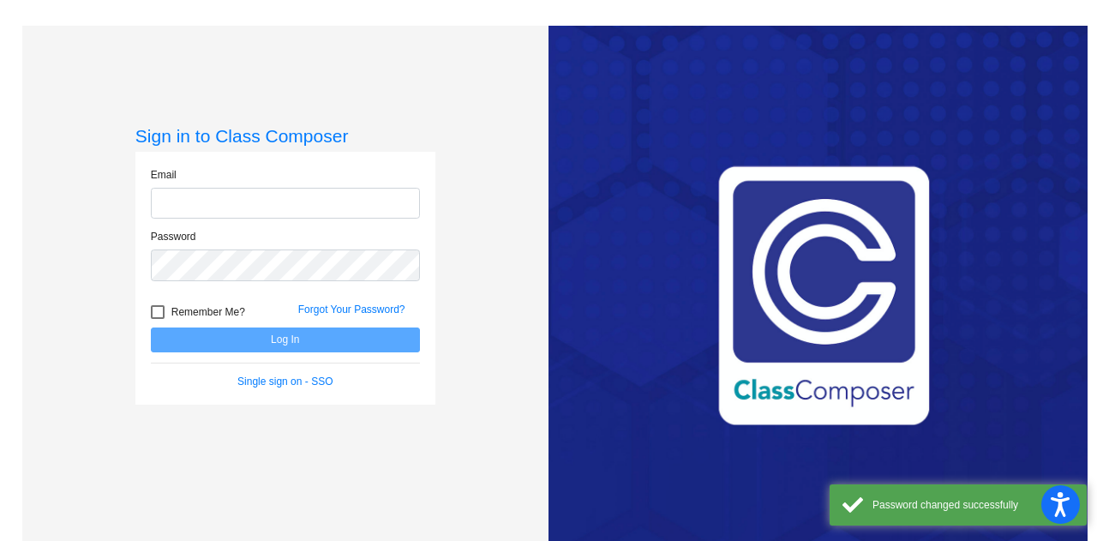
type input "[EMAIL_ADDRESS][DOMAIN_NAME]"
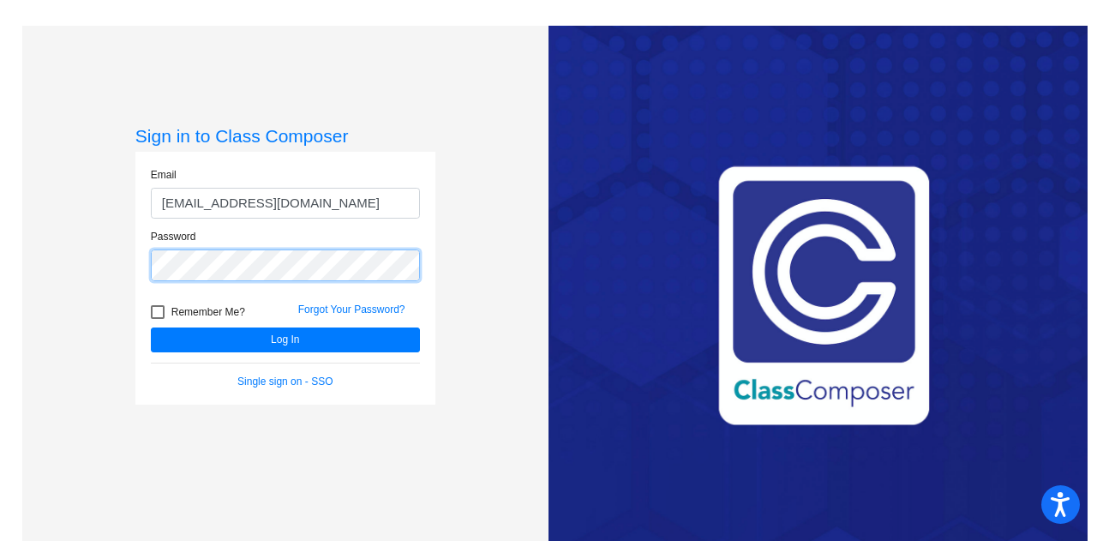
click at [93, 241] on div "Sign in to Class Composer Email [EMAIL_ADDRESS][DOMAIN_NAME] Password Remember …" at bounding box center [285, 296] width 526 height 541
click at [159, 318] on div at bounding box center [158, 312] width 14 height 14
click at [158, 319] on input "Remember Me?" at bounding box center [157, 319] width 1 height 1
checkbox input "true"
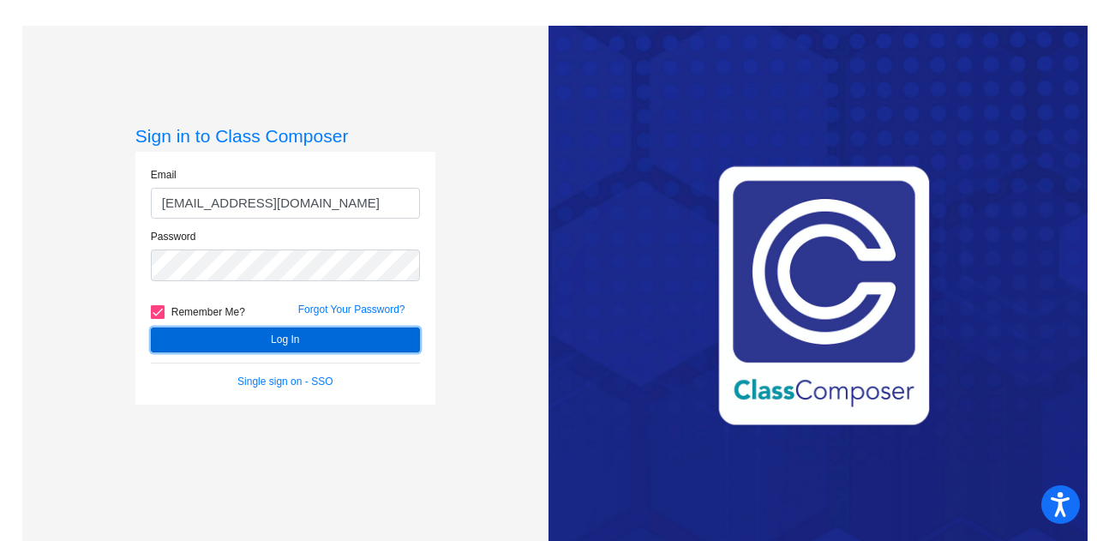
click at [171, 330] on button "Log In" at bounding box center [285, 339] width 269 height 25
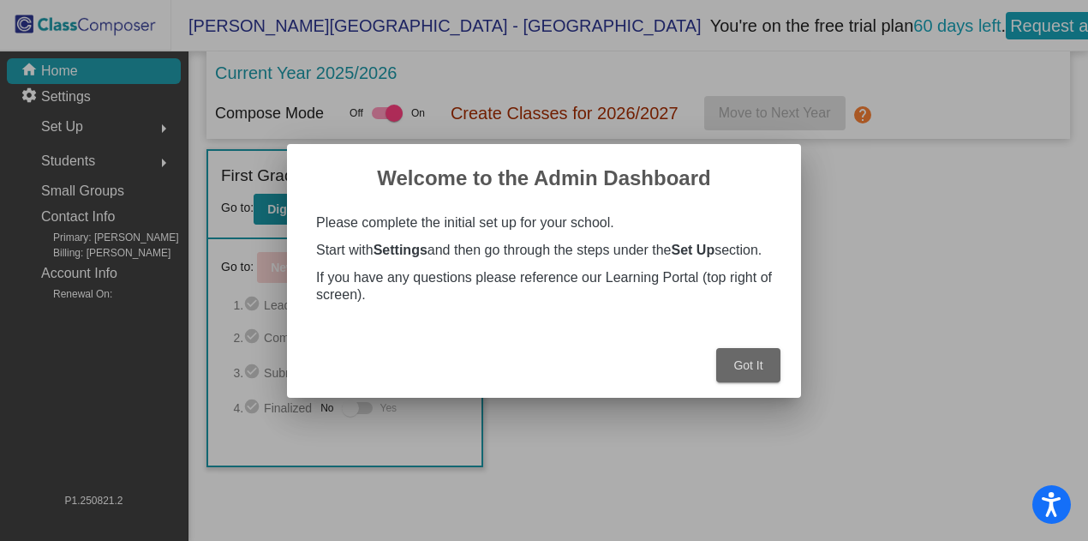
click at [648, 215] on p "Please complete the initial set up for your school." at bounding box center [544, 222] width 456 height 17
click at [739, 371] on span "Got It" at bounding box center [747, 365] width 29 height 14
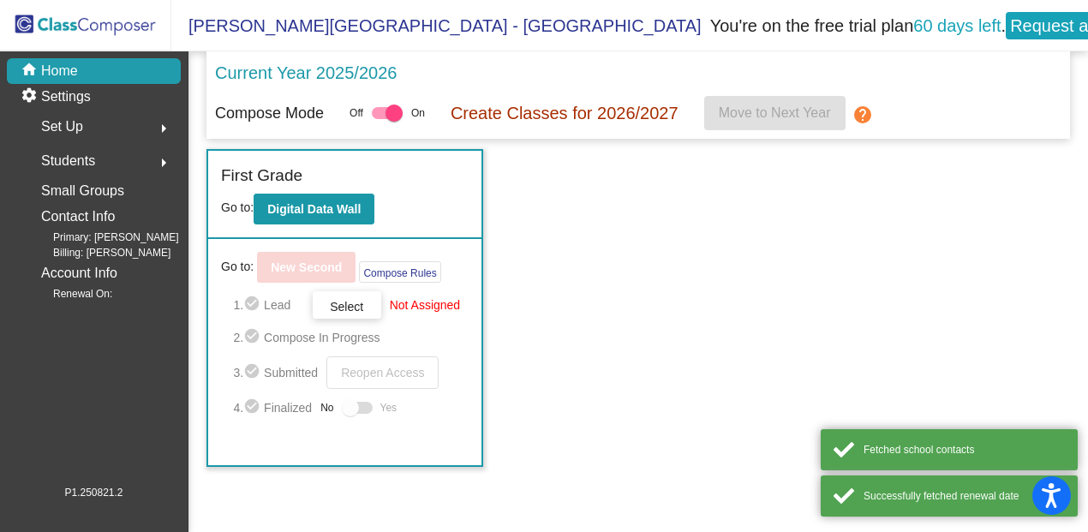
scroll to position [8, 0]
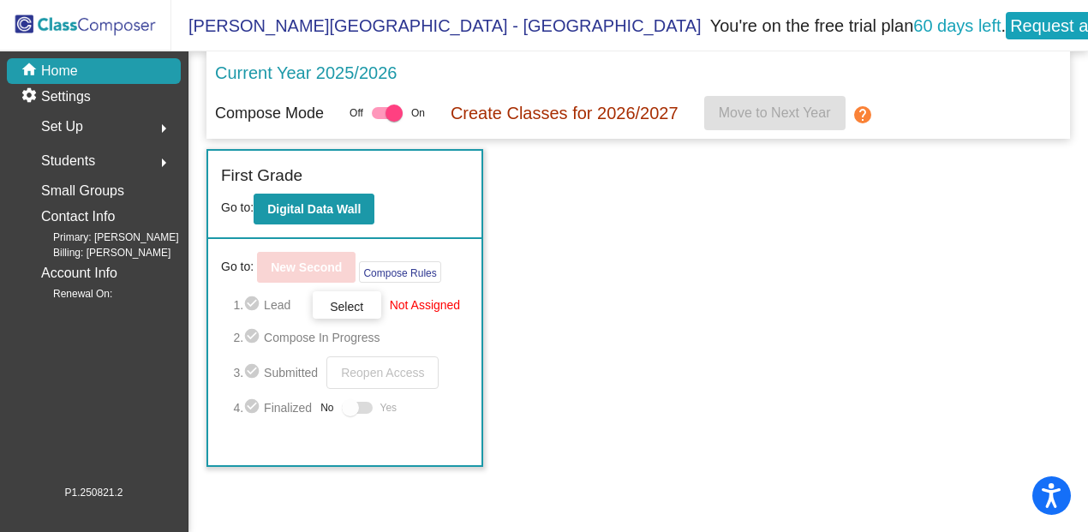
click at [115, 156] on div "Students arrow_right" at bounding box center [99, 161] width 164 height 34
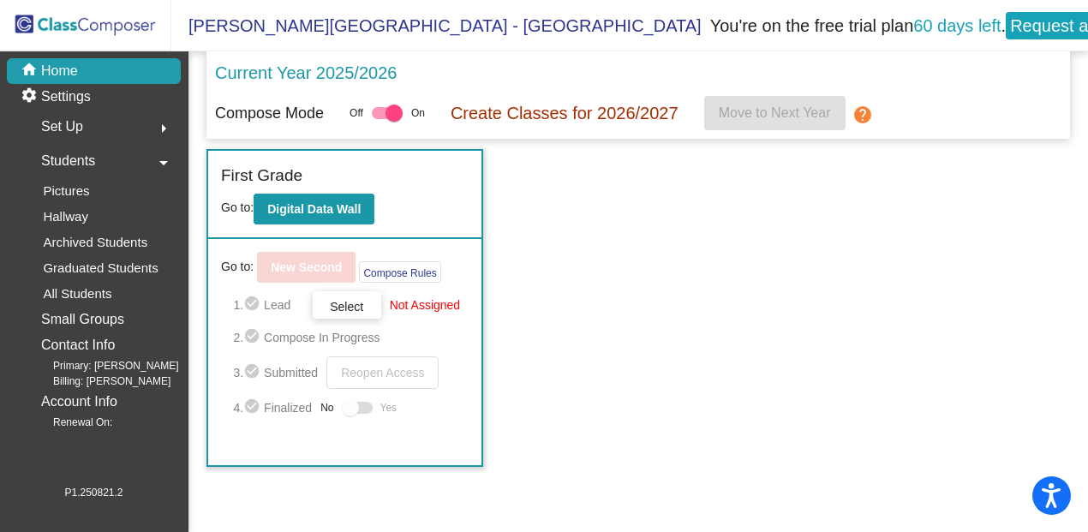
click at [135, 293] on link "All Students" at bounding box center [99, 294] width 164 height 26
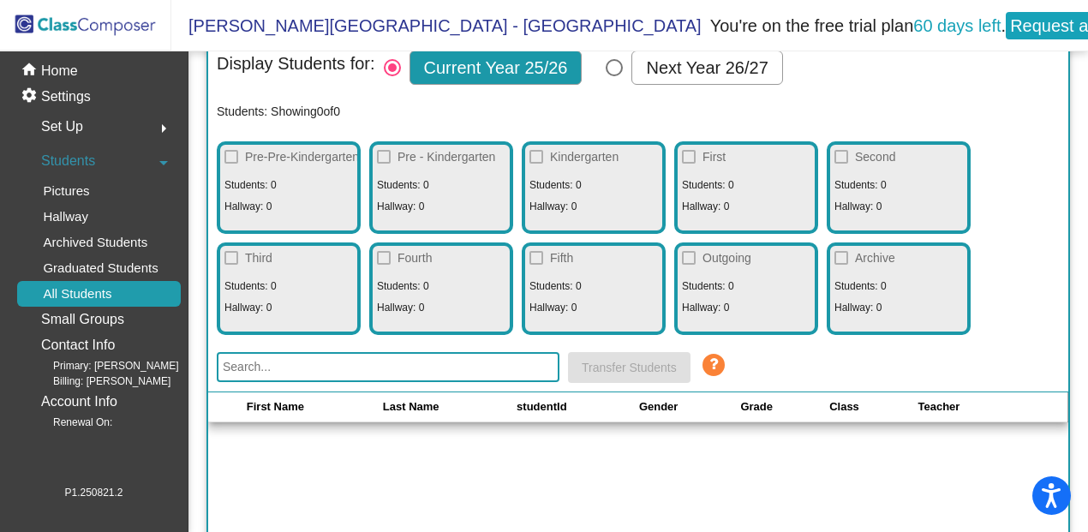
scroll to position [86, 0]
click at [682, 158] on mat-checkbox "First" at bounding box center [702, 157] width 48 height 27
click at [689, 149] on div at bounding box center [689, 156] width 14 height 14
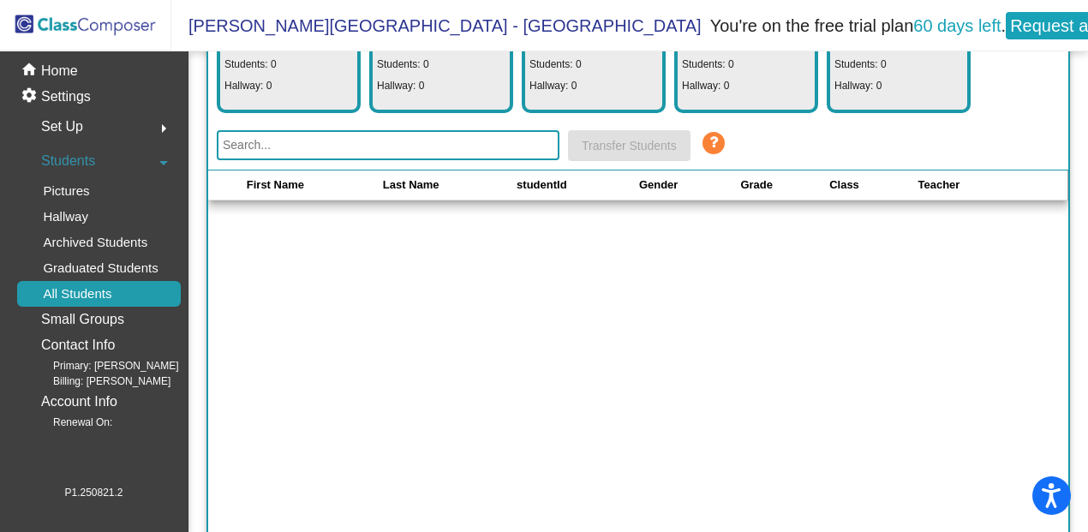
scroll to position [308, 0]
click at [442, 141] on input "text" at bounding box center [388, 144] width 343 height 30
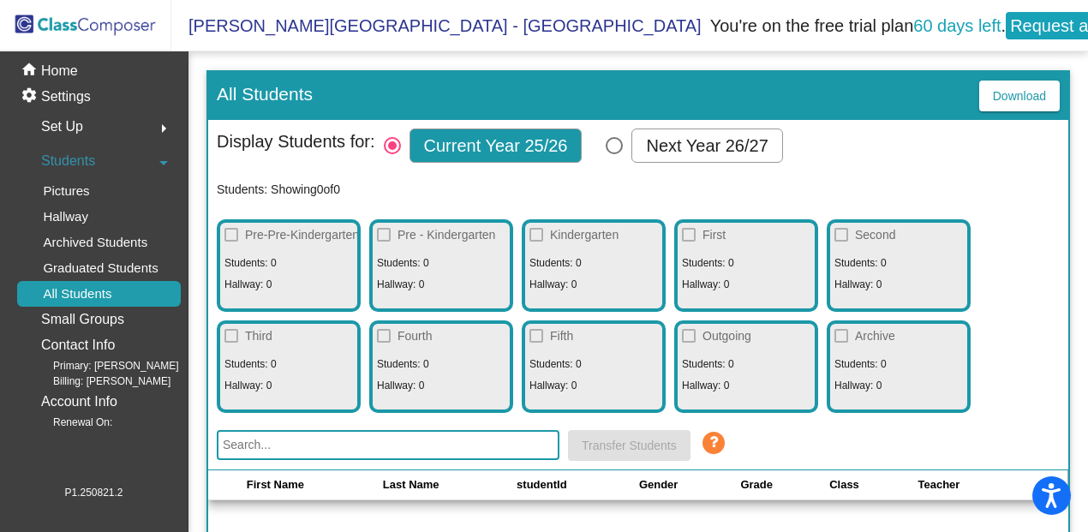
scroll to position [0, 0]
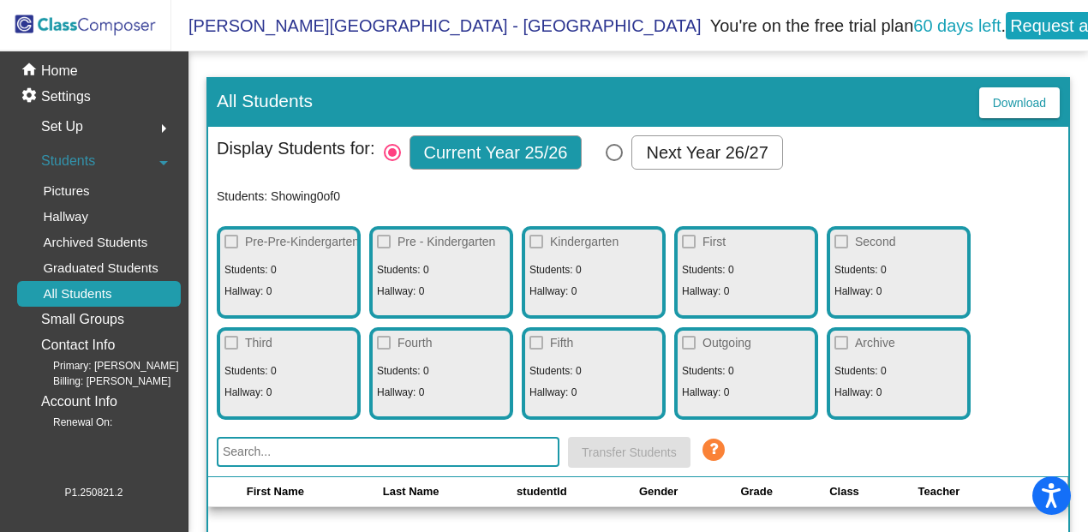
click at [109, 65] on div "home Home" at bounding box center [94, 71] width 174 height 26
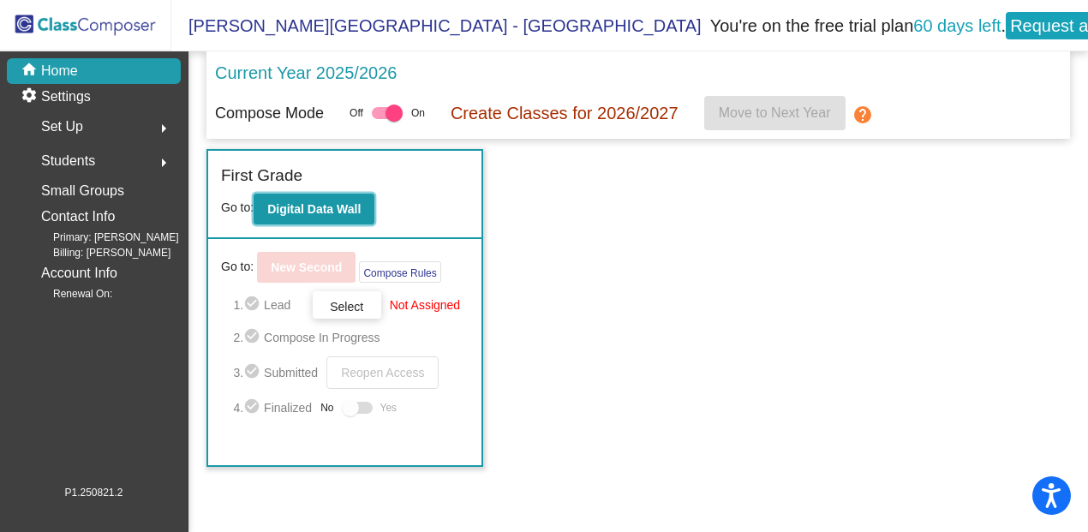
click at [361, 206] on b "Digital Data Wall" at bounding box center [313, 209] width 93 height 14
click at [117, 115] on div "Set Up arrow_right" at bounding box center [99, 127] width 164 height 34
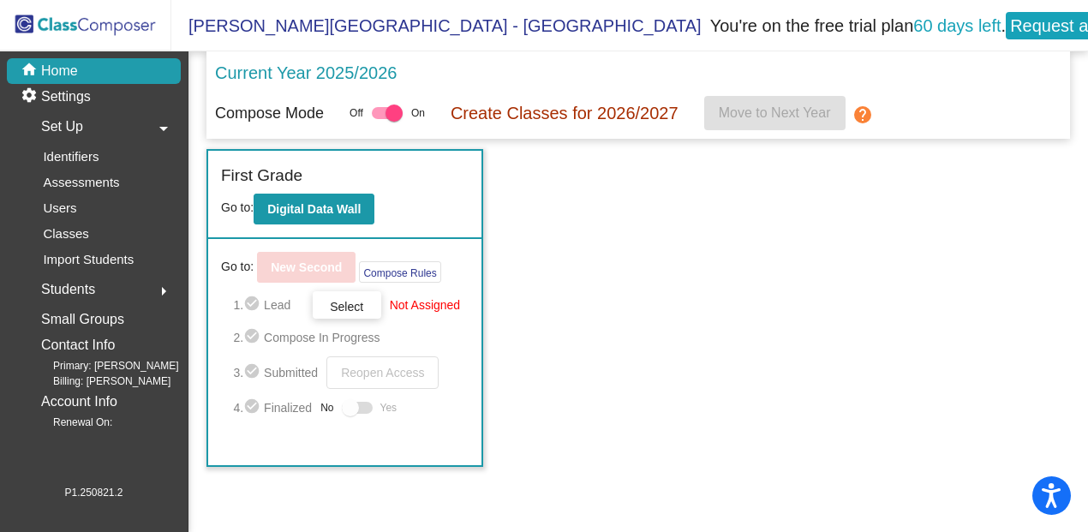
click at [82, 249] on p "Import Students" at bounding box center [88, 259] width 91 height 21
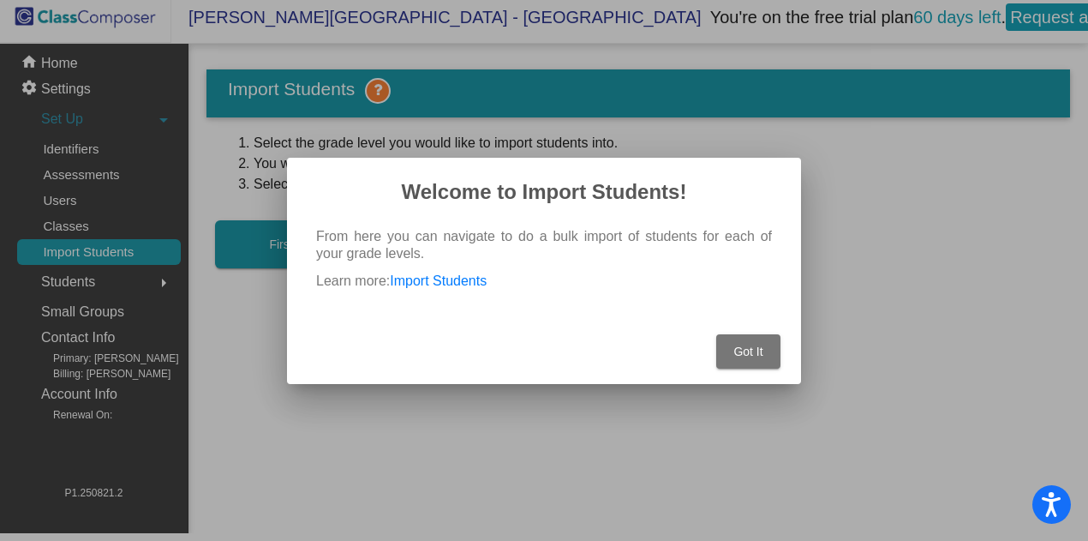
drag, startPoint x: 82, startPoint y: 249, endPoint x: 653, endPoint y: 260, distance: 570.7
click at [653, 260] on div "Welcome to Import Students! From here you can navigate to do a bulk import of s…" at bounding box center [544, 270] width 1088 height 541
click at [751, 350] on span "Got It" at bounding box center [747, 351] width 29 height 14
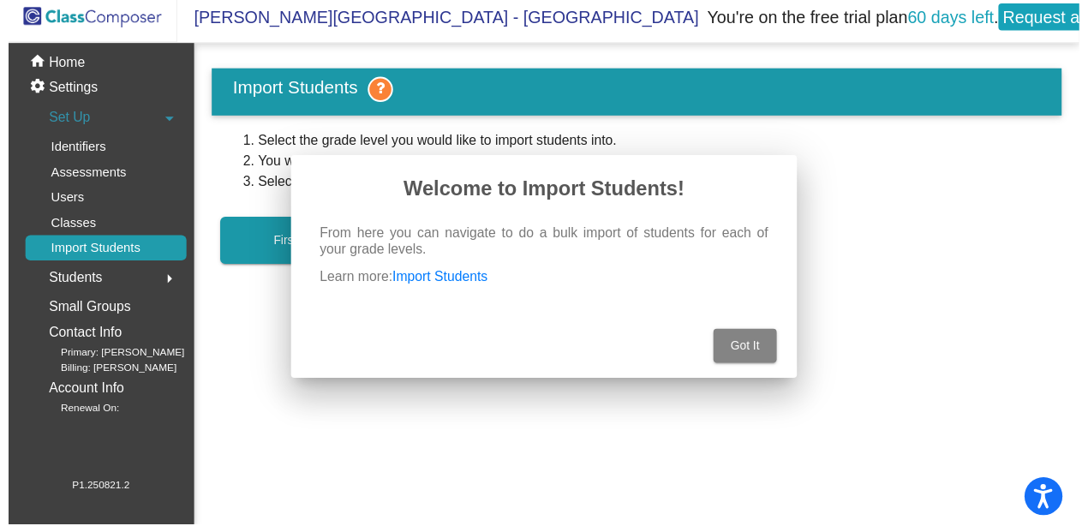
scroll to position [8, 0]
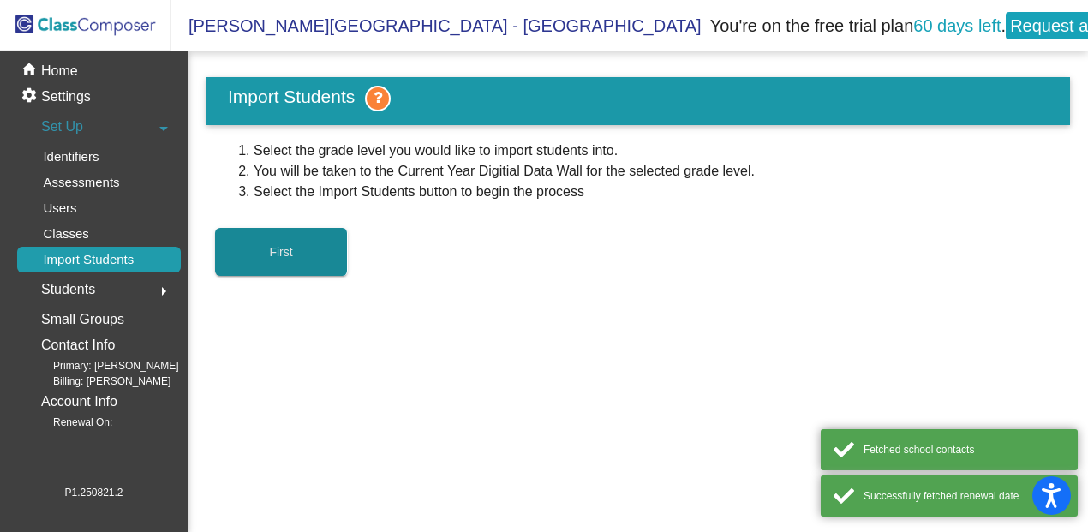
click at [281, 245] on span "First" at bounding box center [280, 252] width 23 height 14
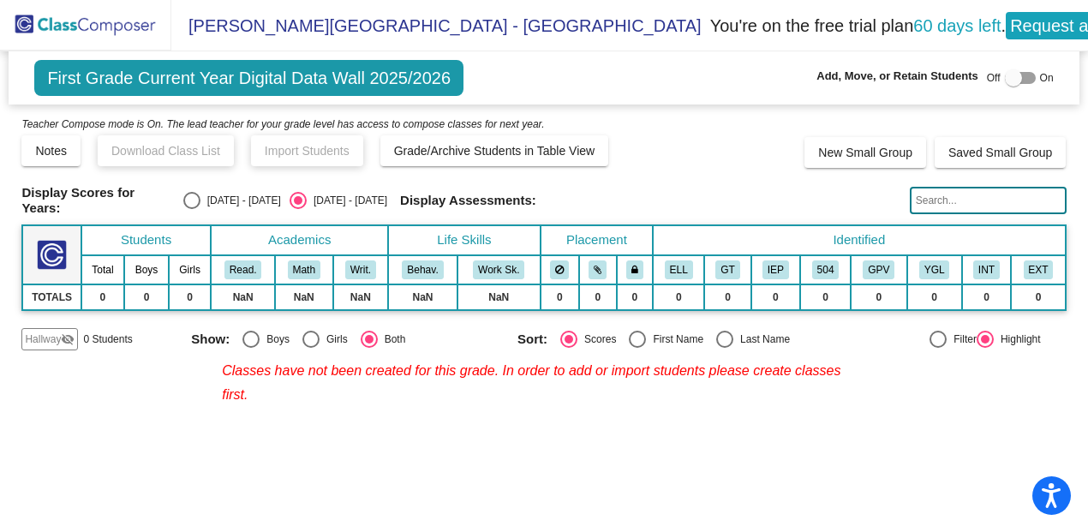
click at [370, 228] on table "Students Academics Life Skills Placement Identified Total Boys Girls Read. Math…" at bounding box center [543, 267] width 1044 height 87
click at [676, 169] on div "Display Scores for Years: [DATE] - [DATE] [DATE] - [DATE] Grade/Archive Student…" at bounding box center [543, 233] width 1044 height 236
click at [1017, 70] on div at bounding box center [1013, 77] width 17 height 17
checkbox input "true"
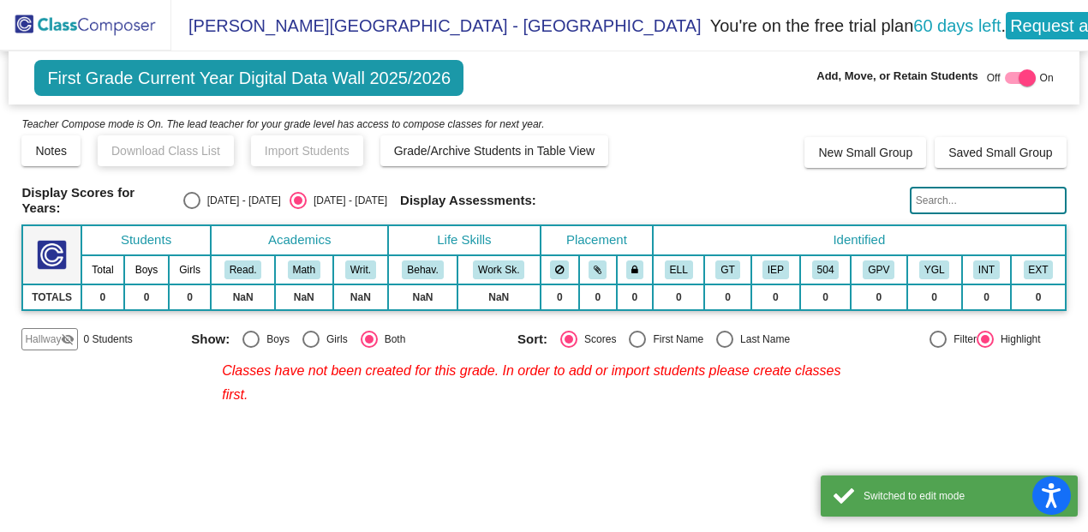
scroll to position [8, 0]
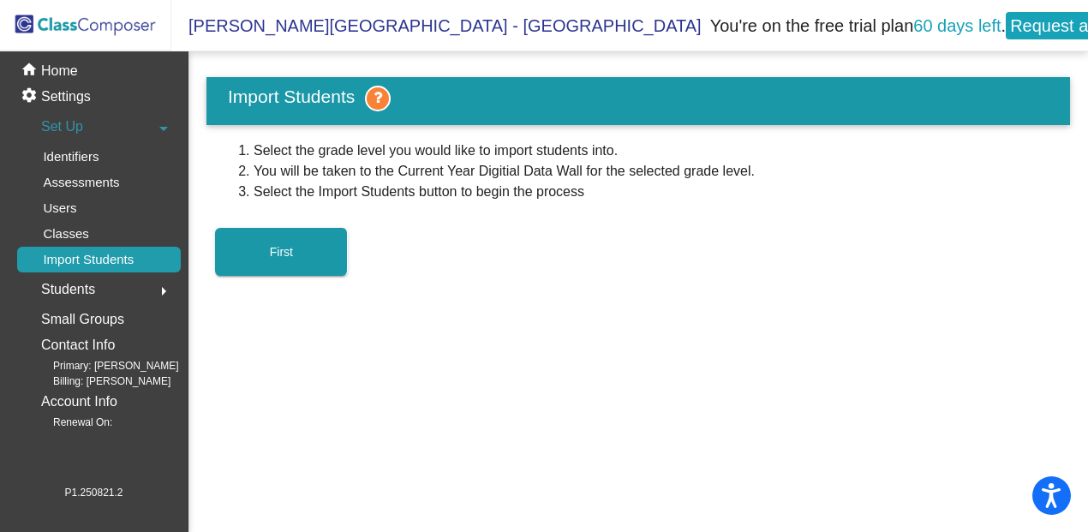
click at [324, 244] on button "First" at bounding box center [281, 252] width 133 height 48
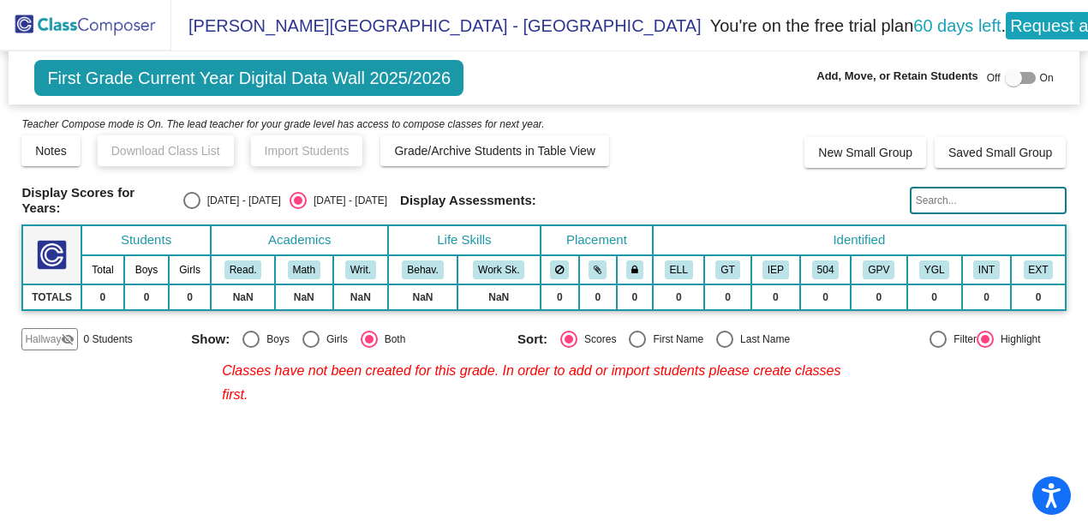
click at [150, 148] on div "Notes Download Class List Import Students Grade/Archive Students in Table View" at bounding box center [314, 150] width 587 height 31
click at [181, 142] on div "Notes Download Class List Import Students Grade/Archive Students in Table View" at bounding box center [314, 150] width 587 height 31
click at [464, 148] on span "Grade/Archive Students in Table View" at bounding box center [494, 151] width 201 height 14
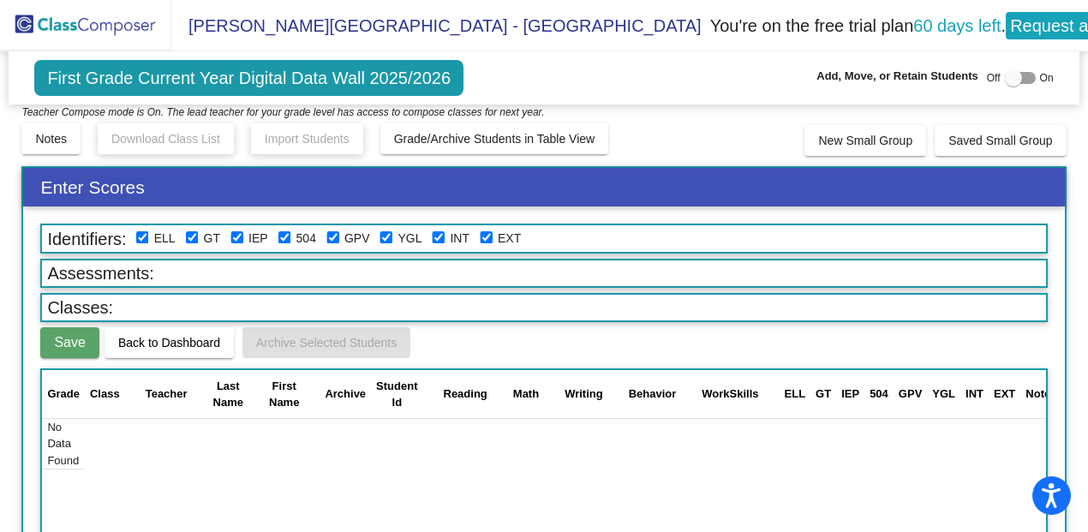
scroll to position [9, 0]
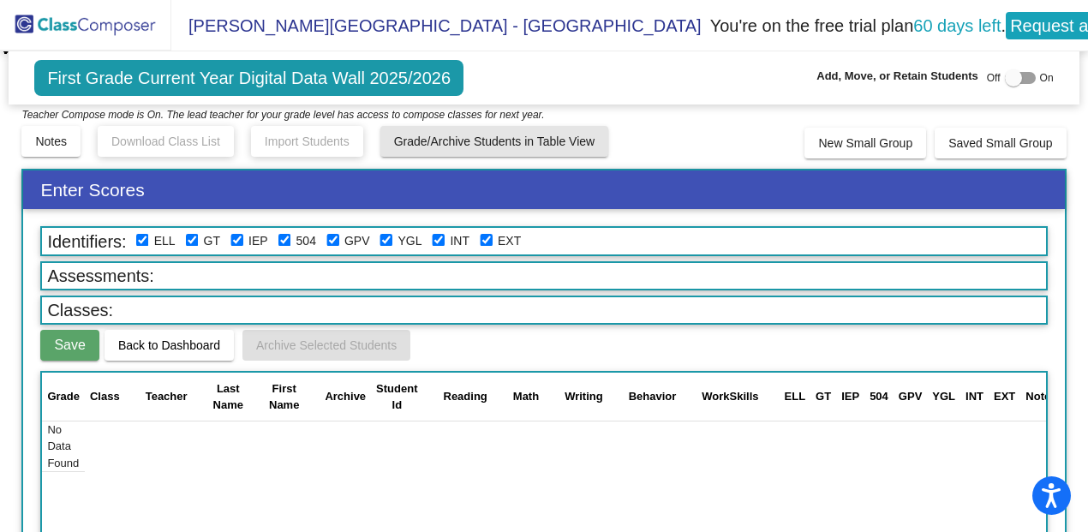
click at [569, 135] on span "Grade/Archive Students in Table View" at bounding box center [494, 142] width 201 height 14
click at [1020, 72] on div at bounding box center [1020, 78] width 31 height 12
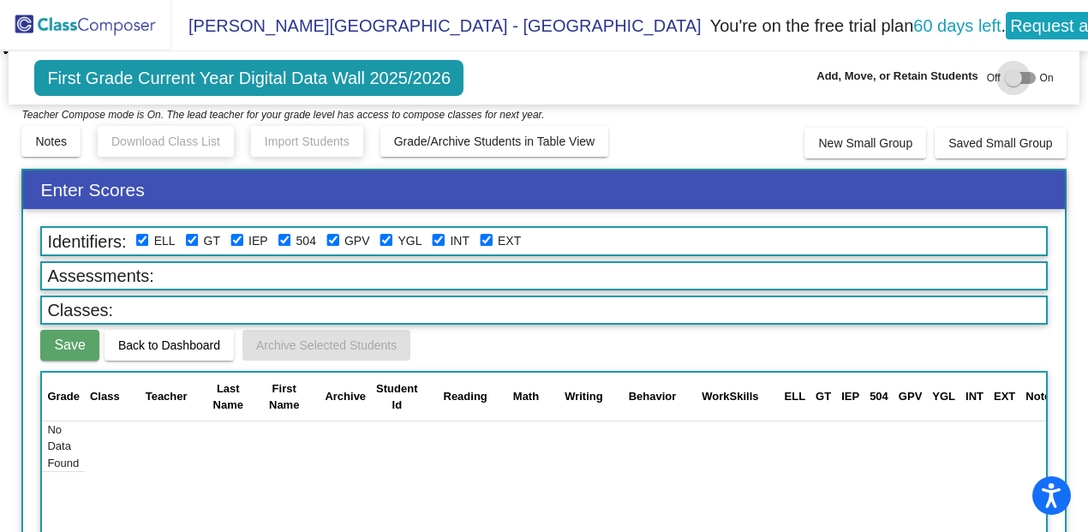
checkbox input "true"
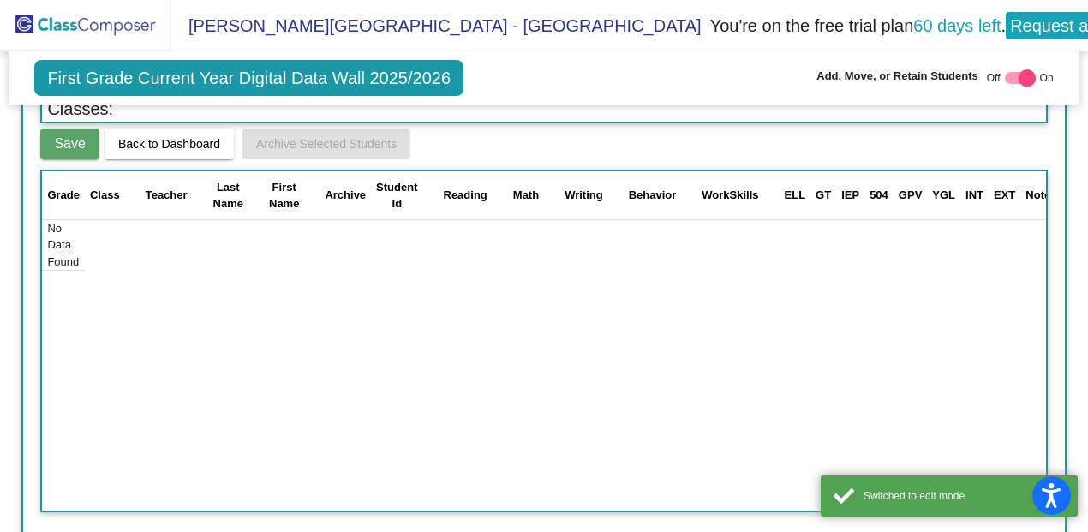
scroll to position [0, 0]
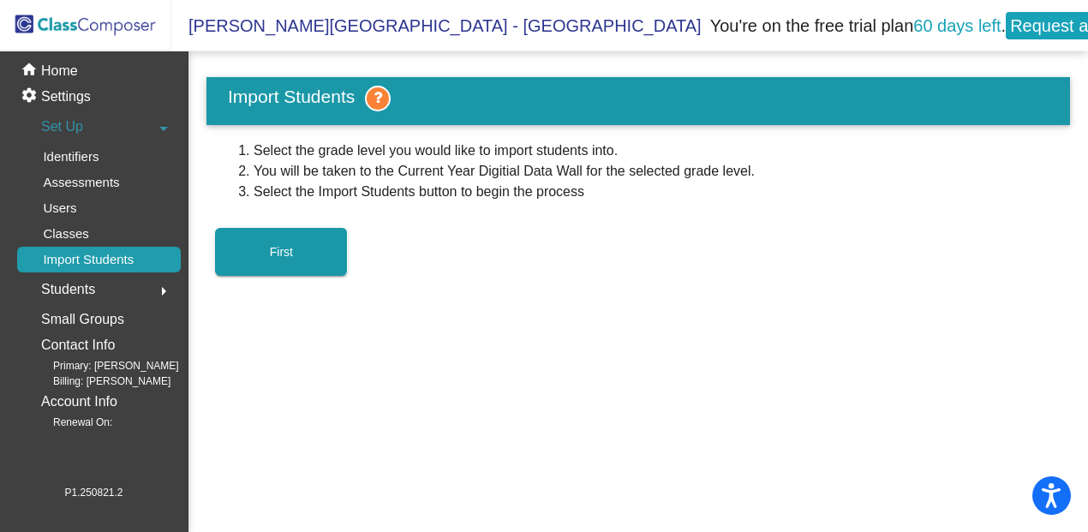
click at [309, 256] on button "First" at bounding box center [281, 252] width 133 height 48
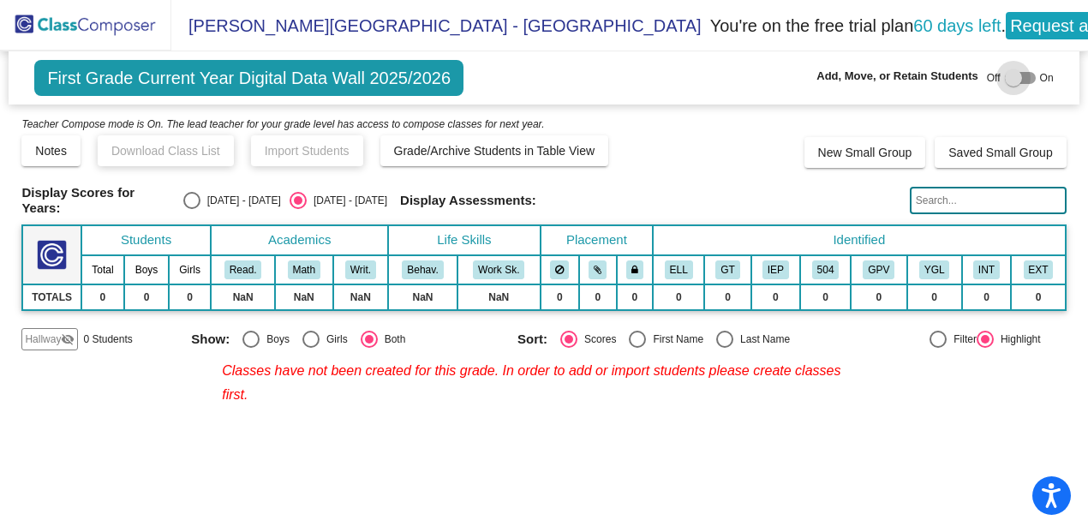
click at [1008, 73] on div at bounding box center [1013, 77] width 17 height 17
checkbox input "true"
click at [1042, 482] on button "Open accessiBe: accessibility options, statement and help" at bounding box center [1052, 496] width 43 height 43
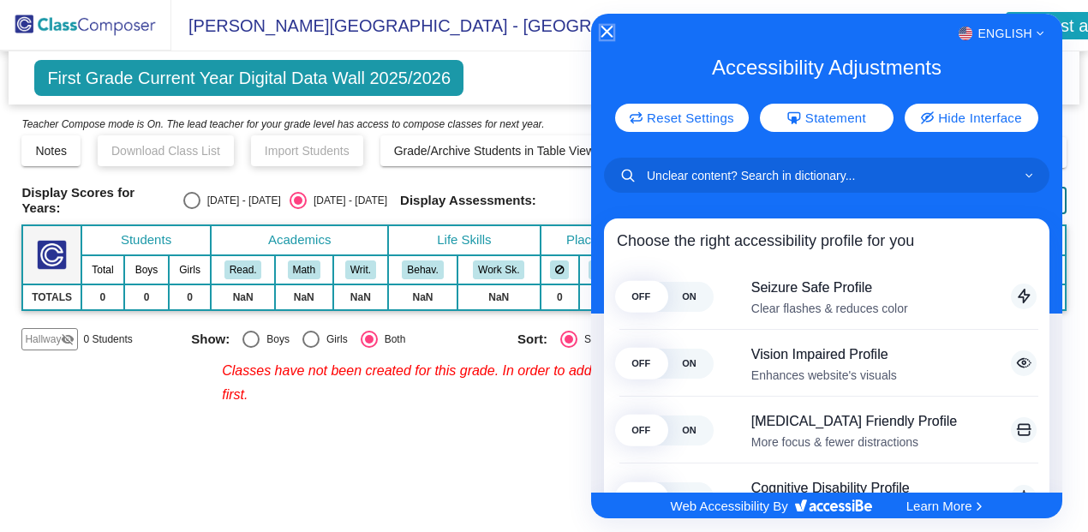
click at [605, 32] on icon "Close Accessibility Interface" at bounding box center [607, 32] width 12 height 12
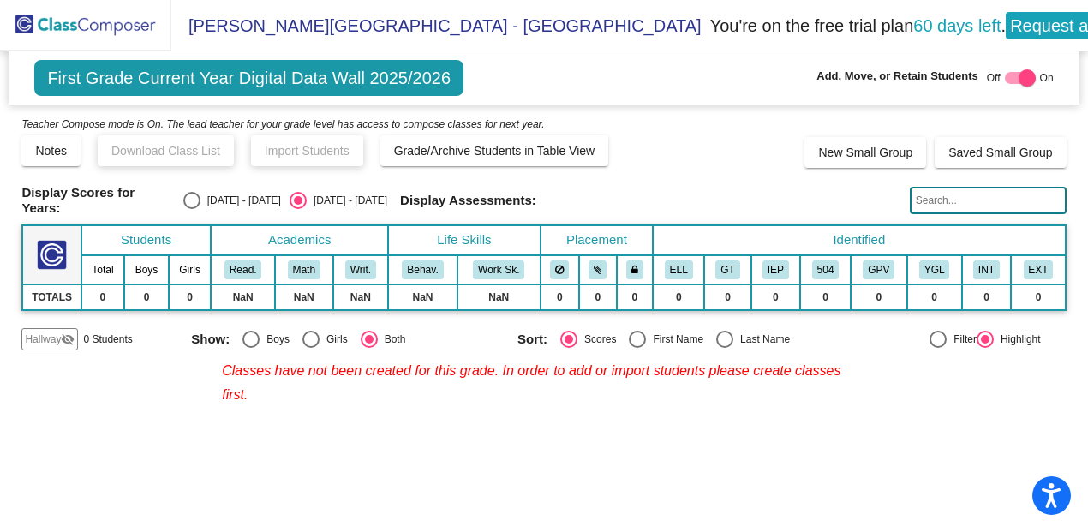
click at [427, 81] on span "First Grade Current Year Digital Data Wall 2025/2026" at bounding box center [248, 78] width 429 height 36
click at [158, 236] on th "Students" at bounding box center [145, 240] width 129 height 30
click at [103, 297] on td "0" at bounding box center [102, 297] width 43 height 26
click at [63, 337] on mat-icon "visibility_off" at bounding box center [68, 339] width 14 height 14
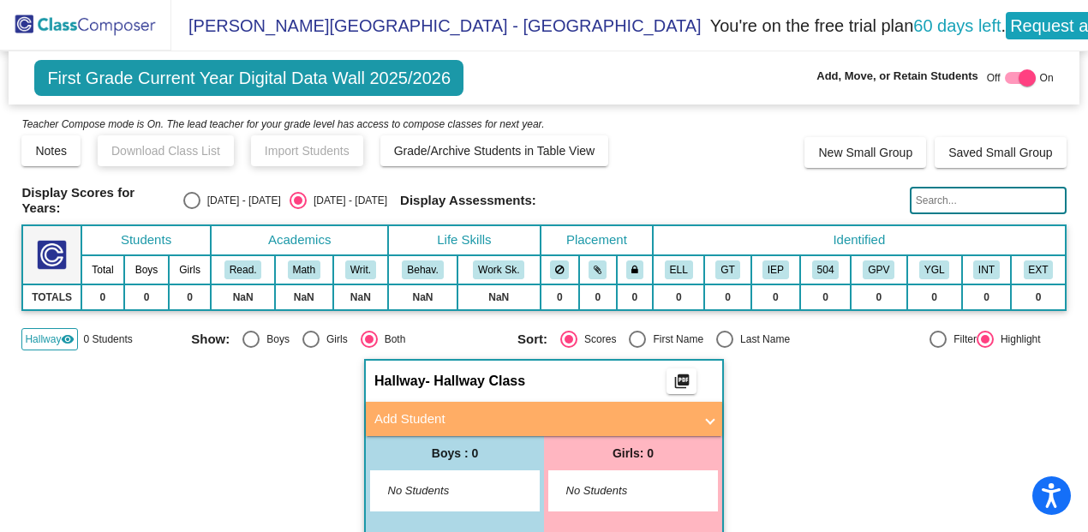
click at [448, 472] on div "No Students" at bounding box center [455, 490] width 168 height 39
click at [186, 410] on div "Hallway - Hallway Class picture_as_pdf Add Student First Name Last Name Student…" at bounding box center [543, 496] width 1044 height 274
click at [795, 462] on div "Hallway - Hallway Class picture_as_pdf Add Student First Name Last Name Student…" at bounding box center [543, 496] width 1044 height 274
click at [41, 332] on span "Hallway" at bounding box center [43, 339] width 36 height 15
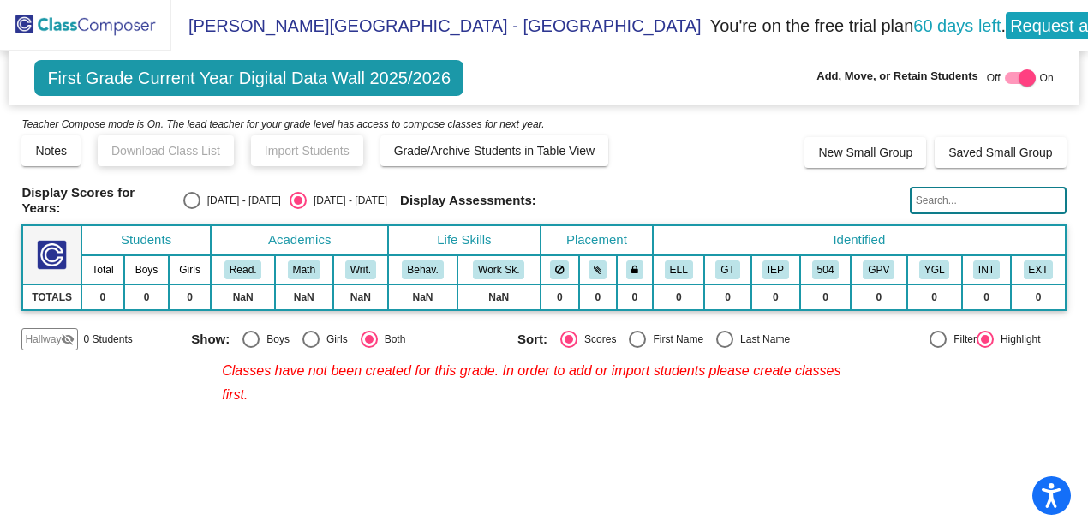
scroll to position [8, 0]
drag, startPoint x: 446, startPoint y: 460, endPoint x: 25, endPoint y: 21, distance: 608.4
click at [25, 21] on img at bounding box center [85, 25] width 171 height 51
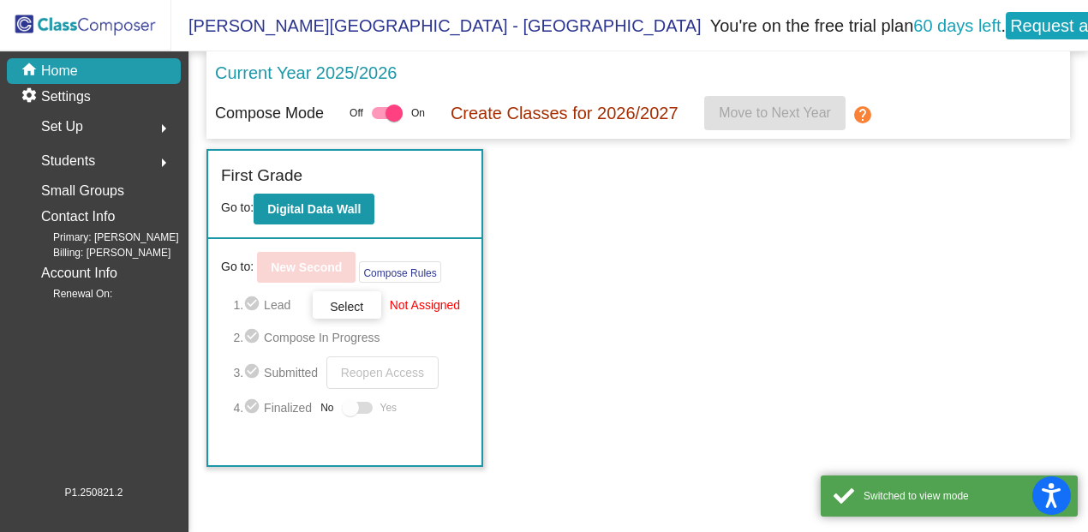
click at [169, 118] on mat-icon "arrow_right" at bounding box center [163, 128] width 21 height 21
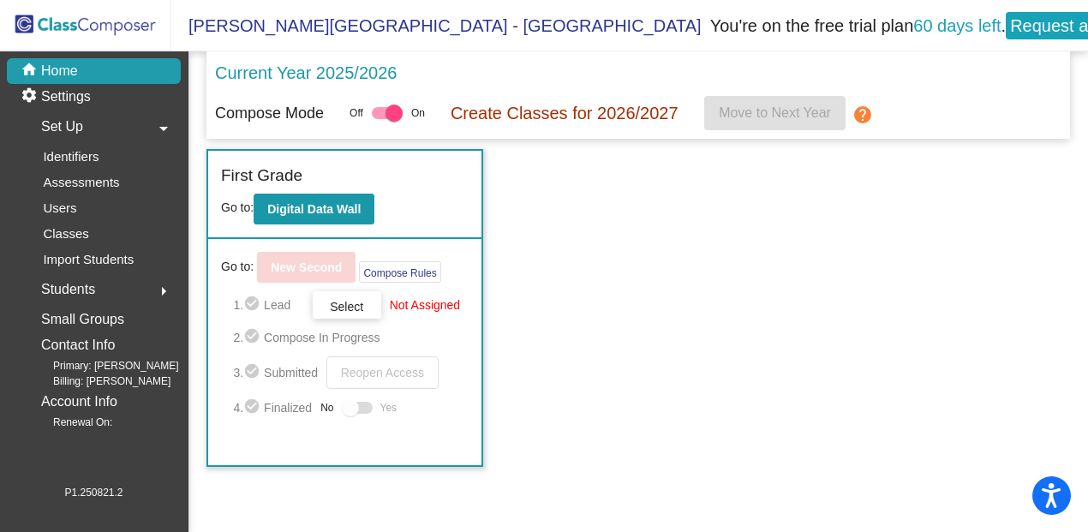
click at [99, 229] on div "Classes" at bounding box center [60, 234] width 86 height 26
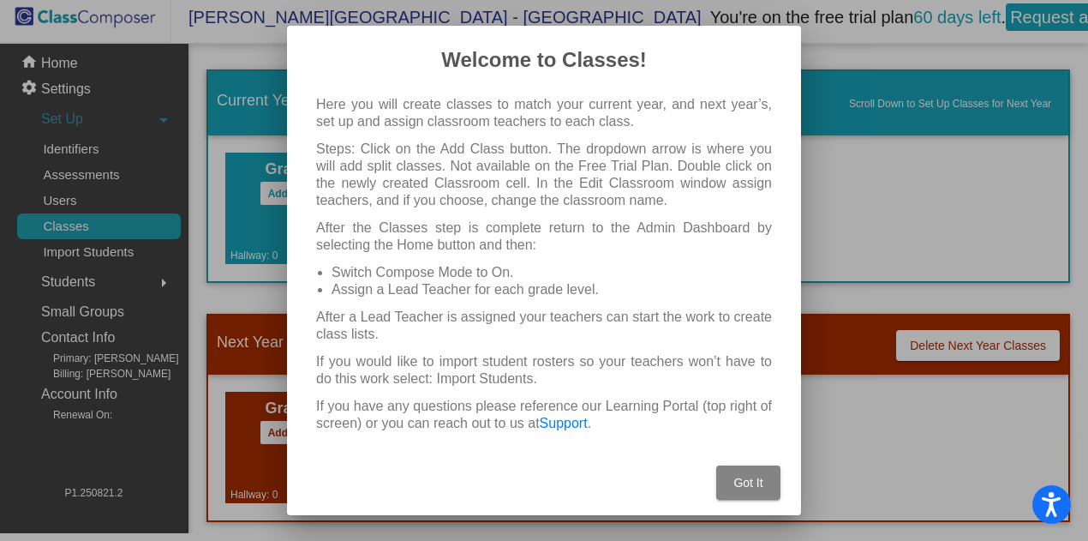
click at [739, 486] on span "Got It" at bounding box center [747, 483] width 29 height 14
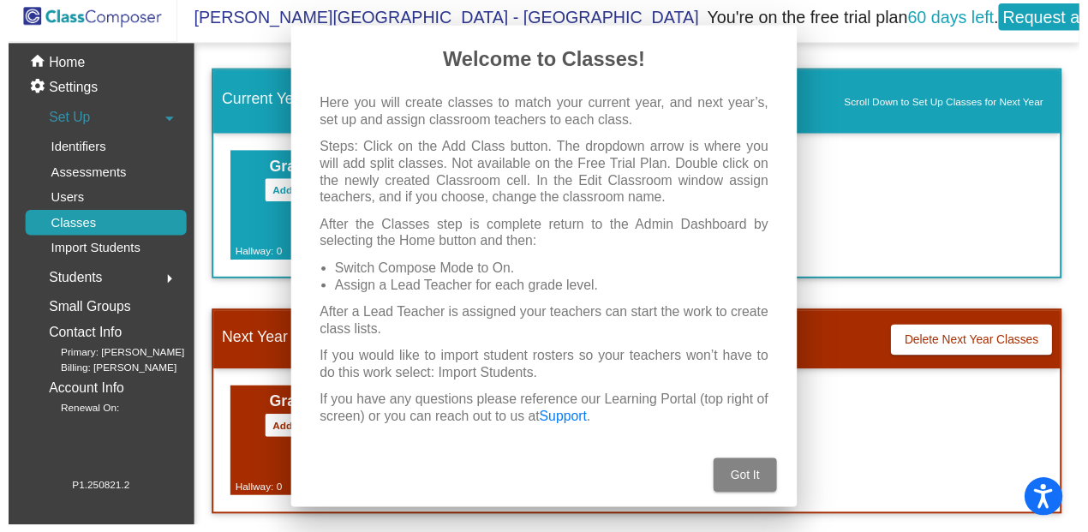
scroll to position [8, 0]
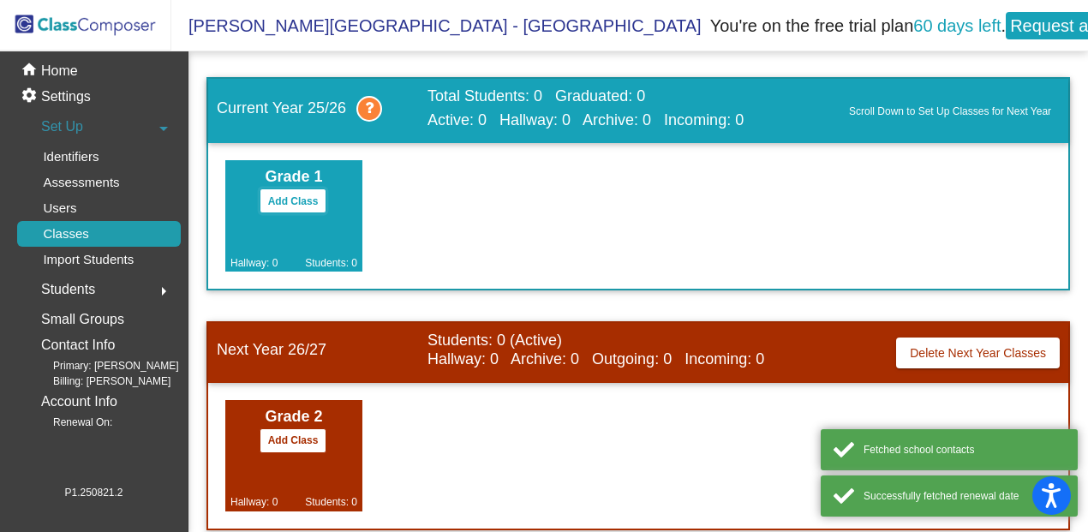
click at [308, 192] on button "Add Class" at bounding box center [294, 200] width 68 height 25
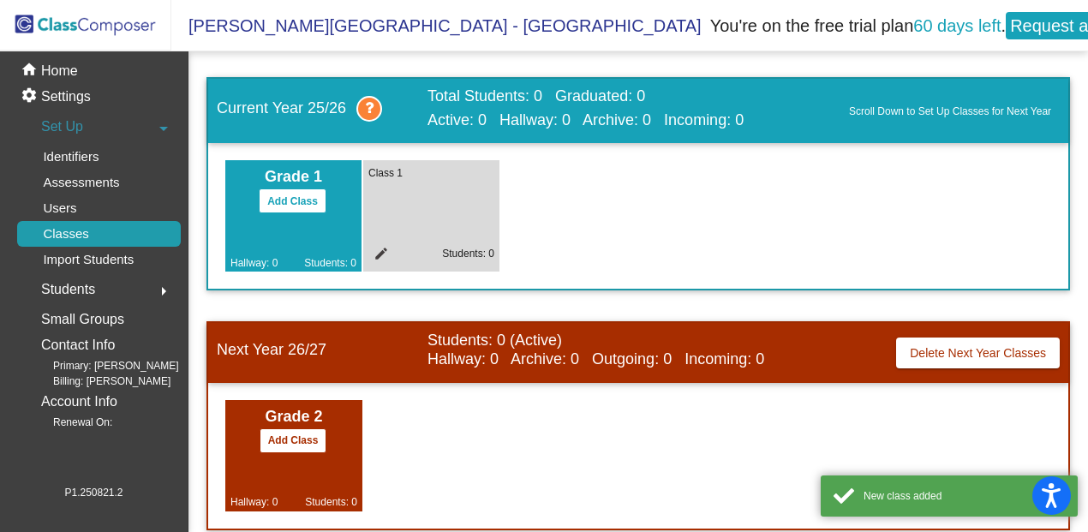
click at [413, 213] on div "Class 1 edit Students: 0" at bounding box center [431, 215] width 136 height 111
click at [374, 254] on mat-icon "edit" at bounding box center [378, 256] width 21 height 21
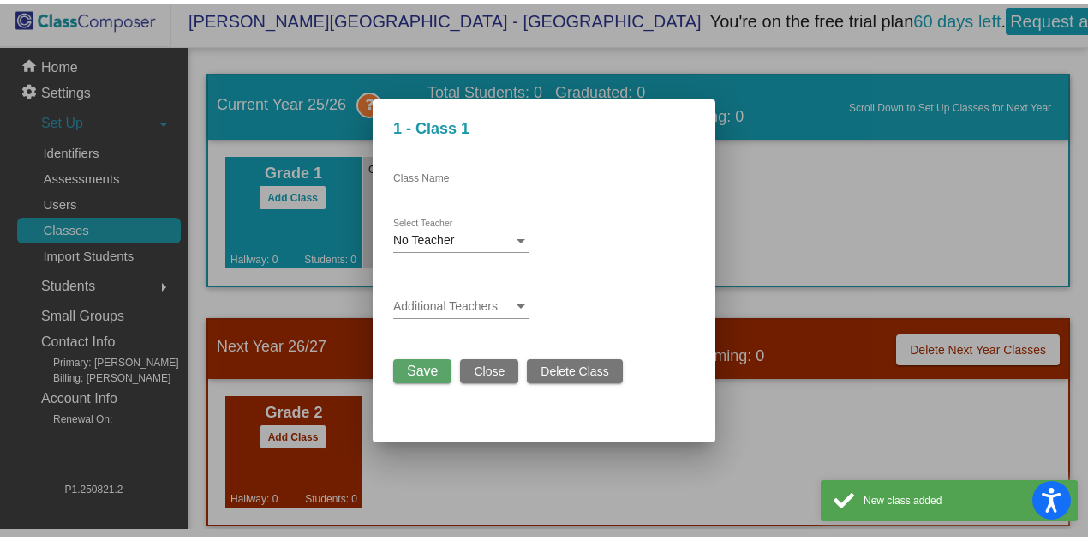
scroll to position [0, 0]
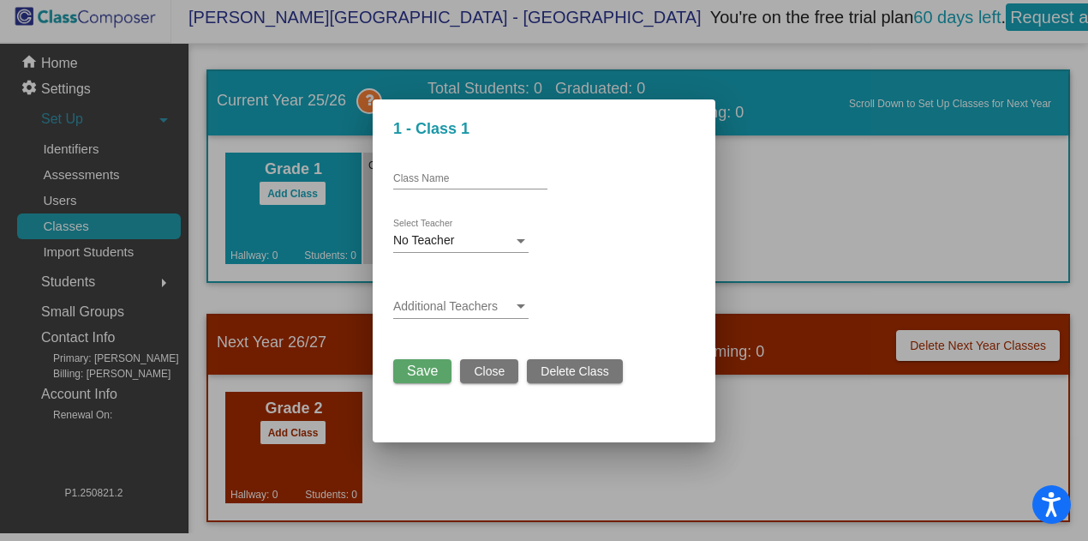
click at [462, 179] on input "Class Name" at bounding box center [470, 179] width 154 height 12
click at [476, 369] on span "Close" at bounding box center [489, 371] width 31 height 14
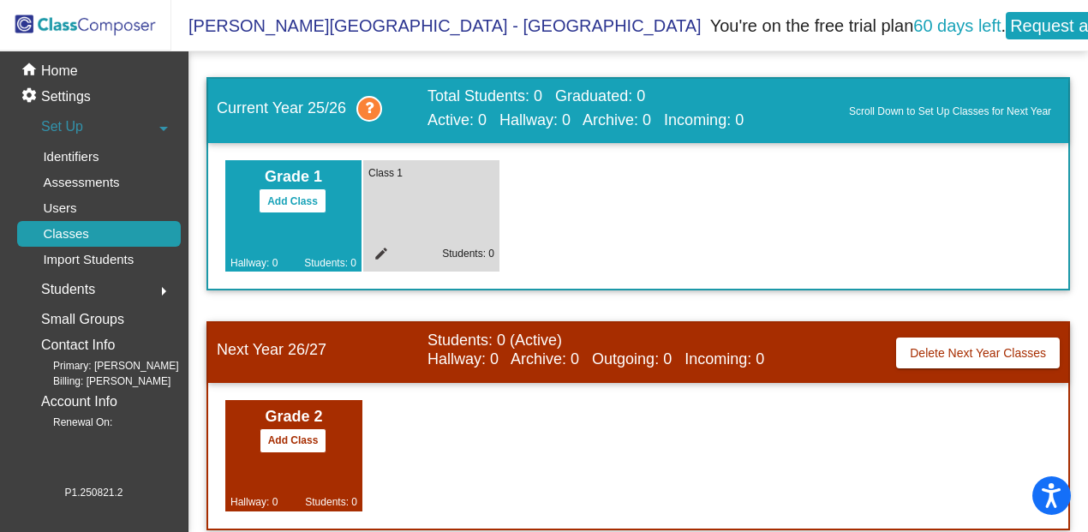
click at [410, 181] on div "Class 1 edit Students: 0" at bounding box center [431, 215] width 136 height 111
click at [380, 254] on mat-icon "edit" at bounding box center [378, 256] width 21 height 21
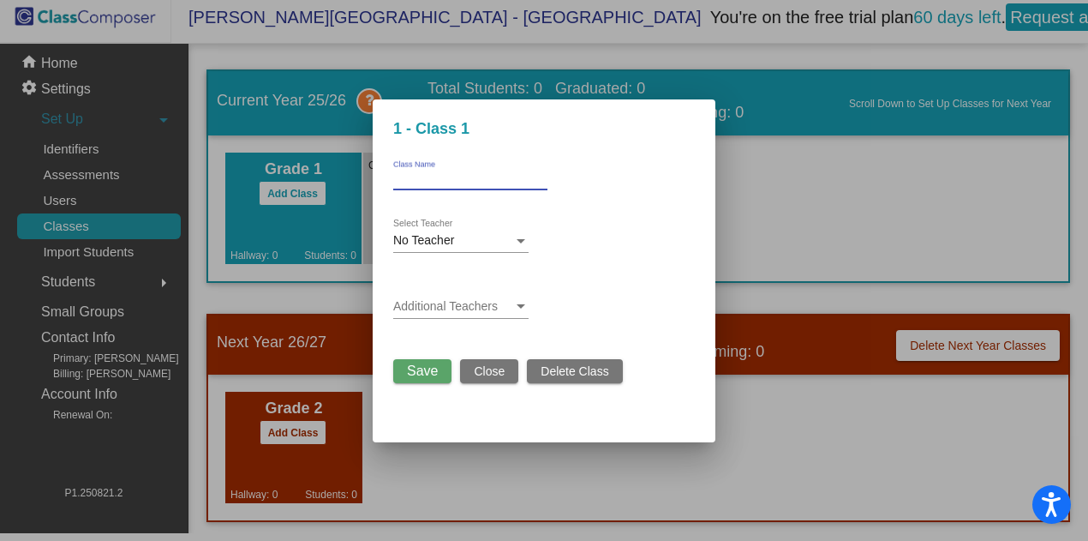
click at [458, 182] on input "Class Name" at bounding box center [470, 179] width 154 height 12
type input "Young"
click at [483, 241] on div "No Teacher" at bounding box center [453, 241] width 120 height 14
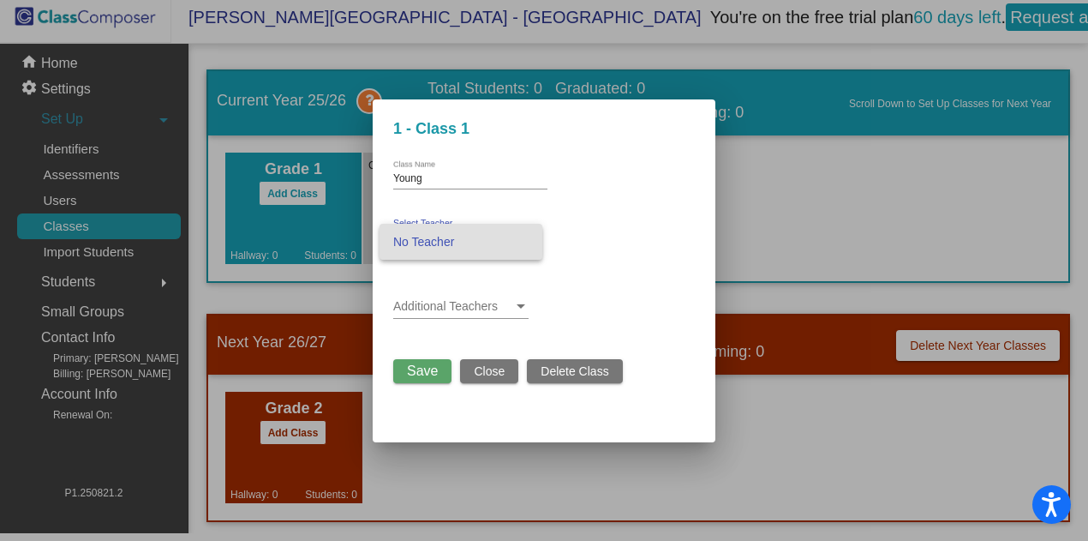
click at [486, 244] on span "No Teacher" at bounding box center [460, 242] width 135 height 36
click at [519, 242] on div at bounding box center [521, 241] width 9 height 4
click at [523, 303] on div at bounding box center [544, 270] width 1088 height 541
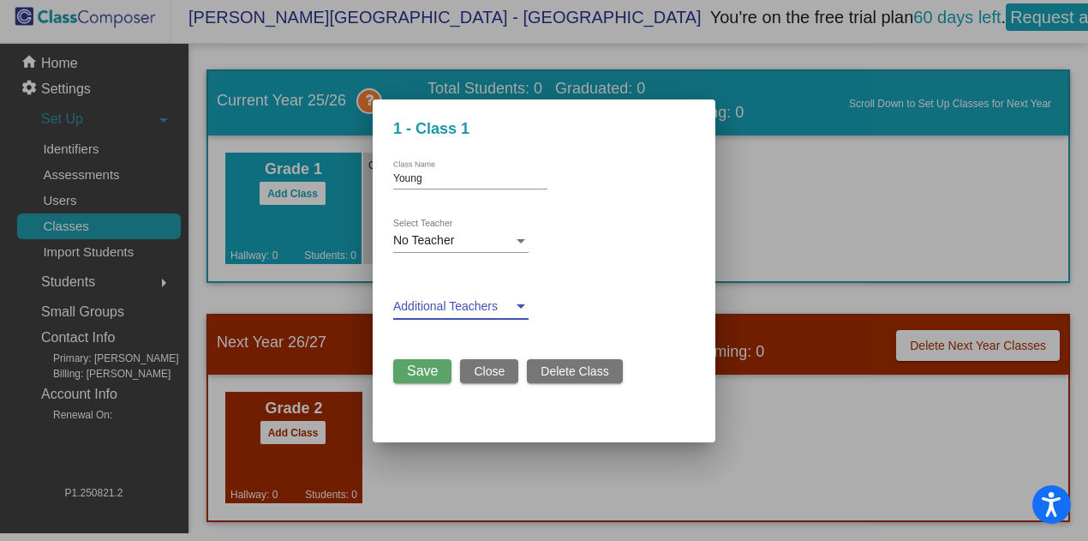
click at [511, 304] on span at bounding box center [453, 307] width 120 height 14
click at [487, 369] on span "Close" at bounding box center [489, 371] width 31 height 14
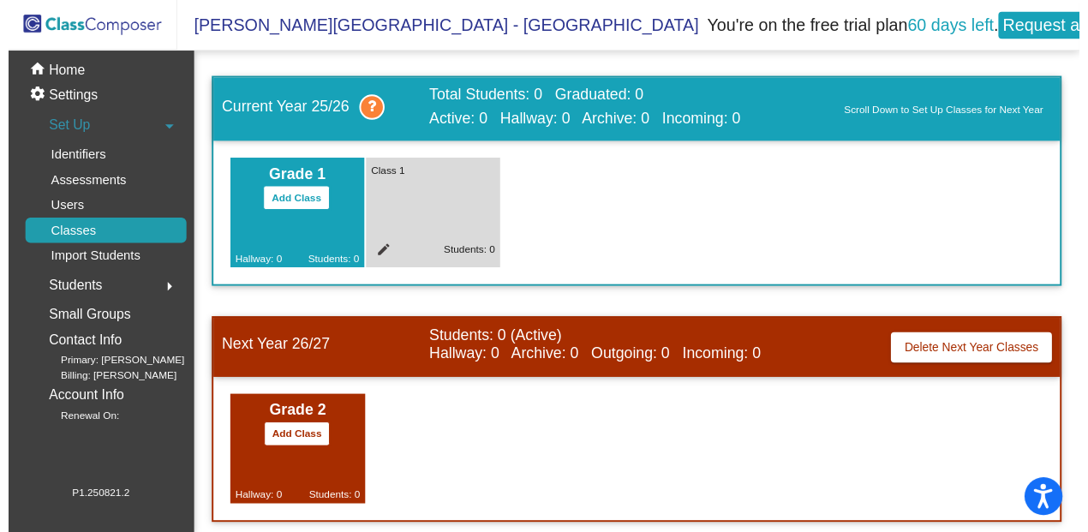
scroll to position [8, 0]
